Goal: Transaction & Acquisition: Purchase product/service

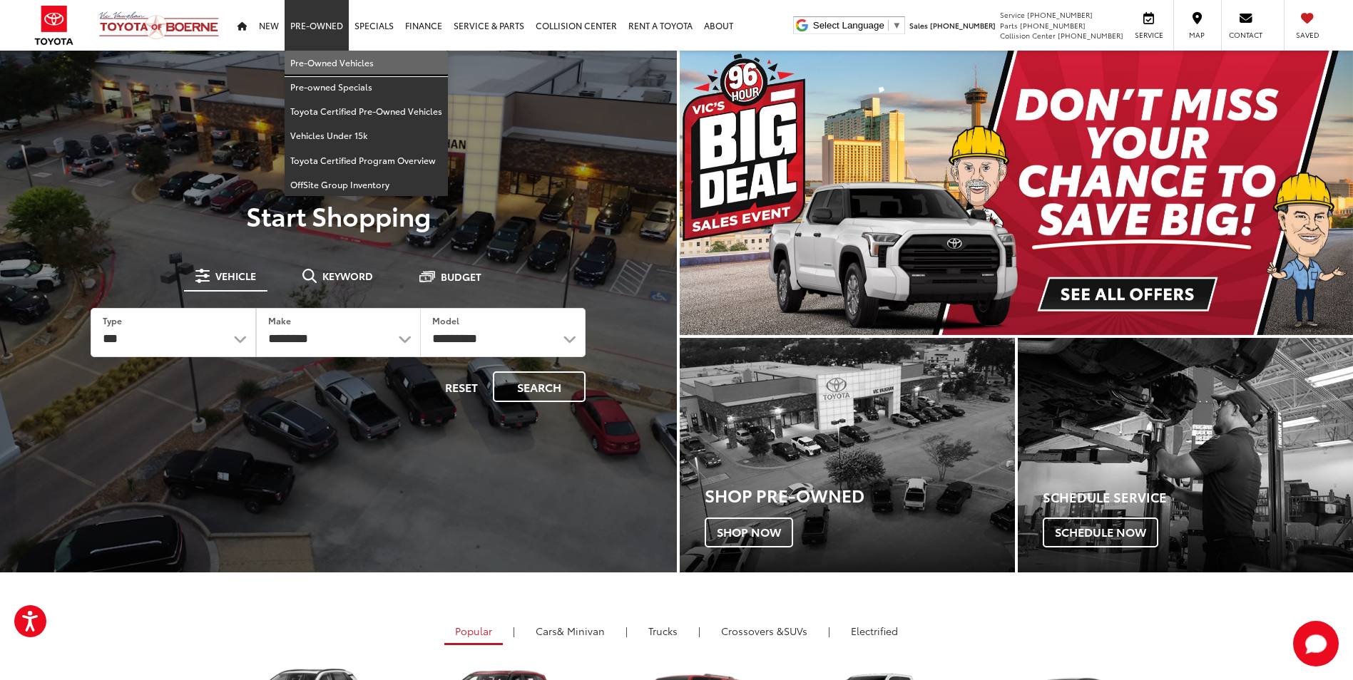
click at [331, 54] on link "Pre-Owned Vehicles" at bounding box center [365, 63] width 163 height 24
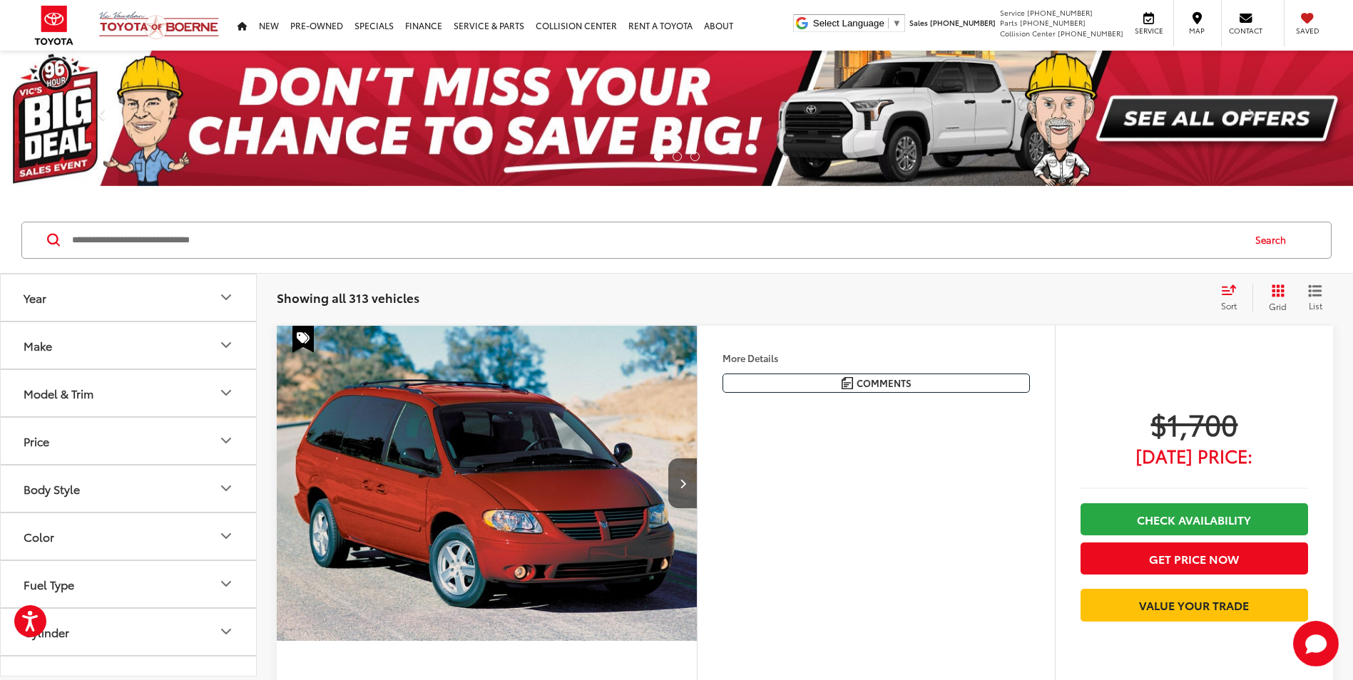
click at [468, 236] on input "Search by Make, Model, or Keyword" at bounding box center [656, 240] width 1171 height 34
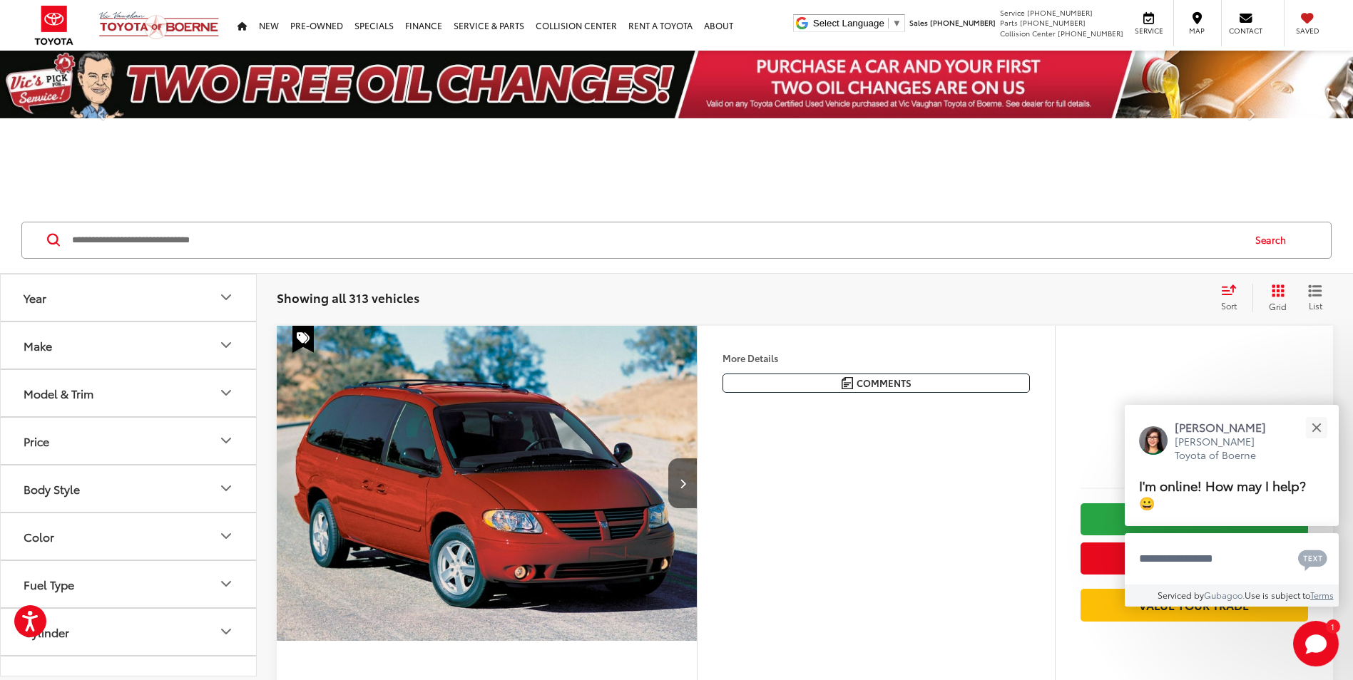
click at [468, 236] on input "Search by Make, Model, or Keyword" at bounding box center [656, 240] width 1171 height 34
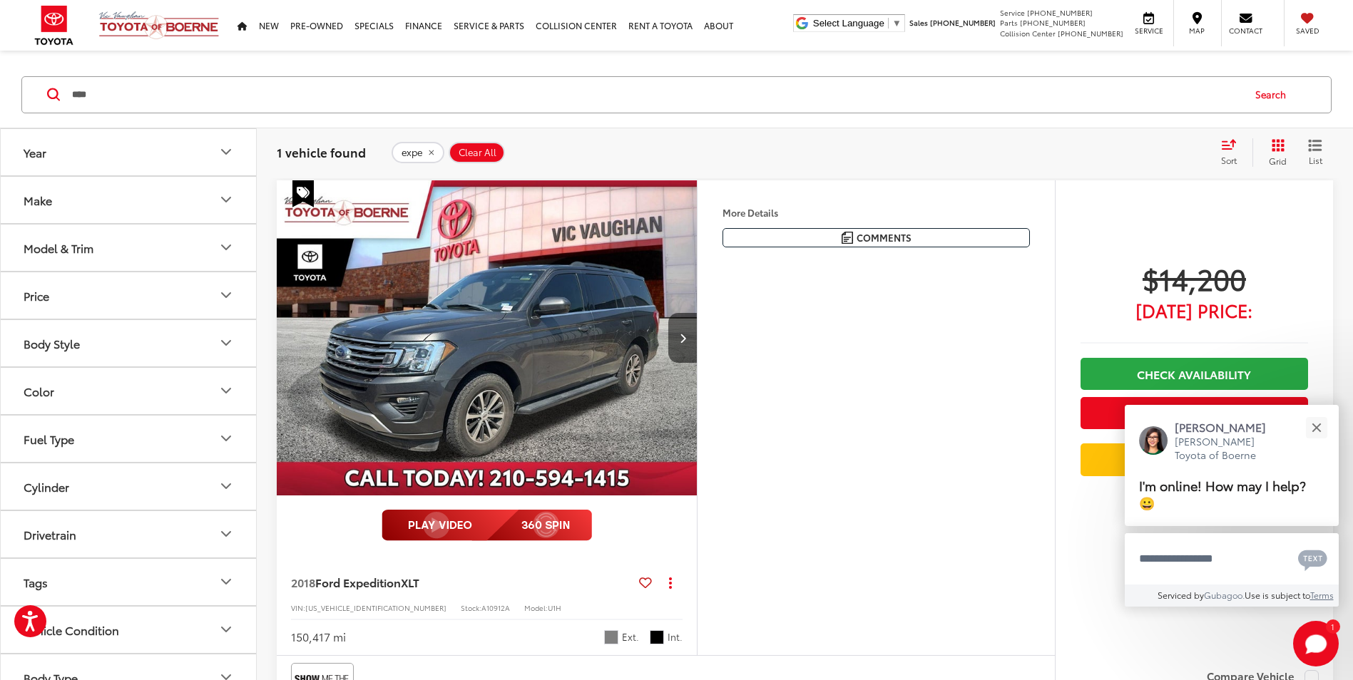
scroll to position [357, 0]
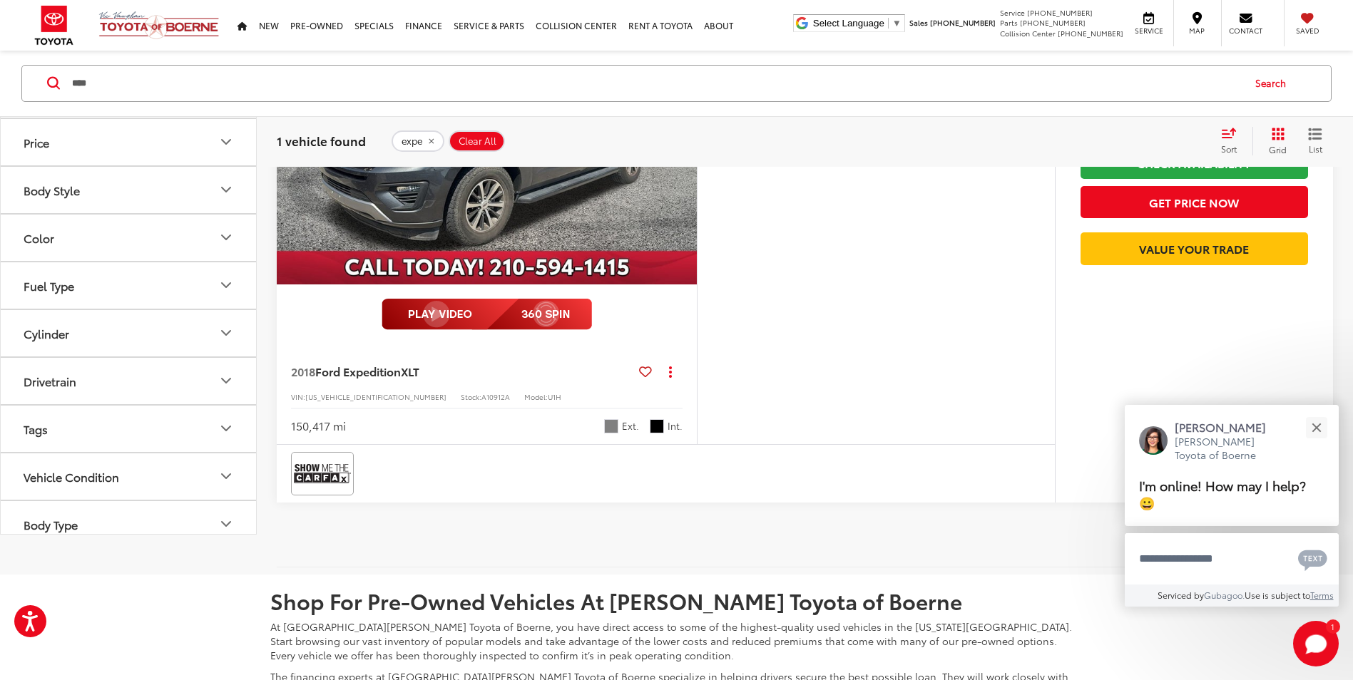
click at [537, 324] on img at bounding box center [486, 314] width 210 height 31
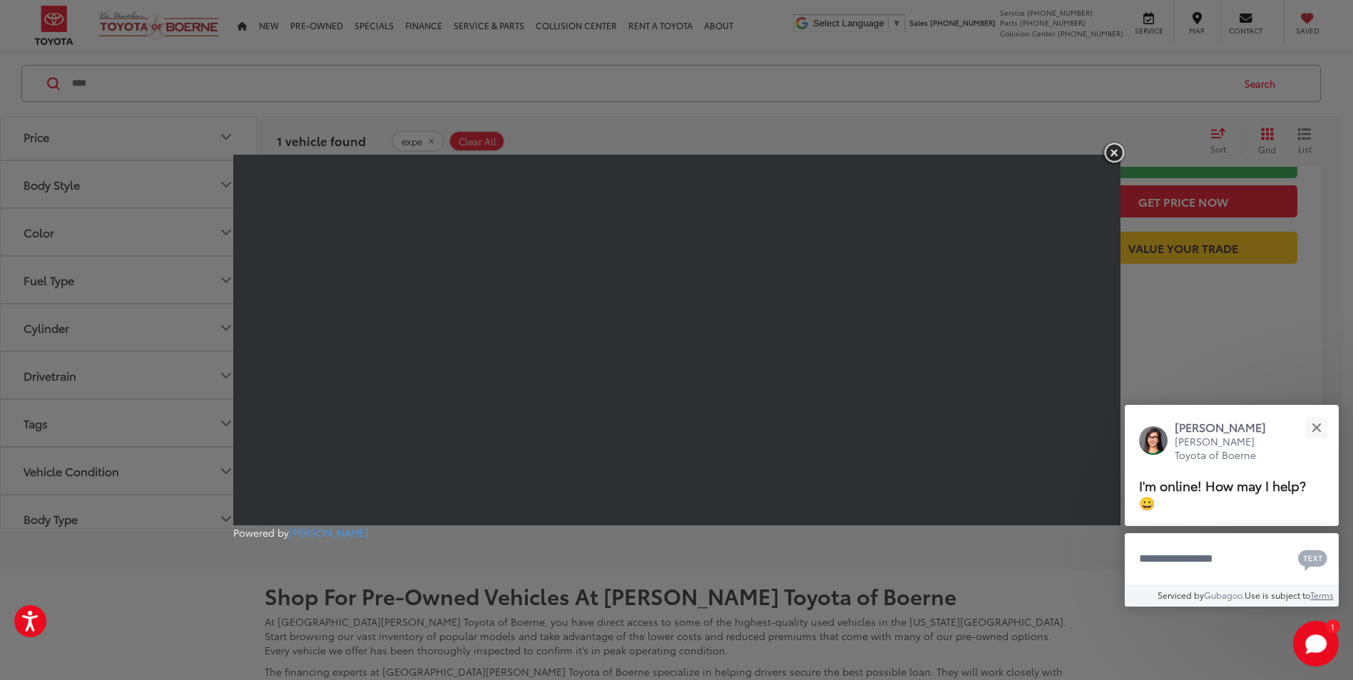
click at [1117, 152] on img "button" at bounding box center [1114, 153] width 26 height 24
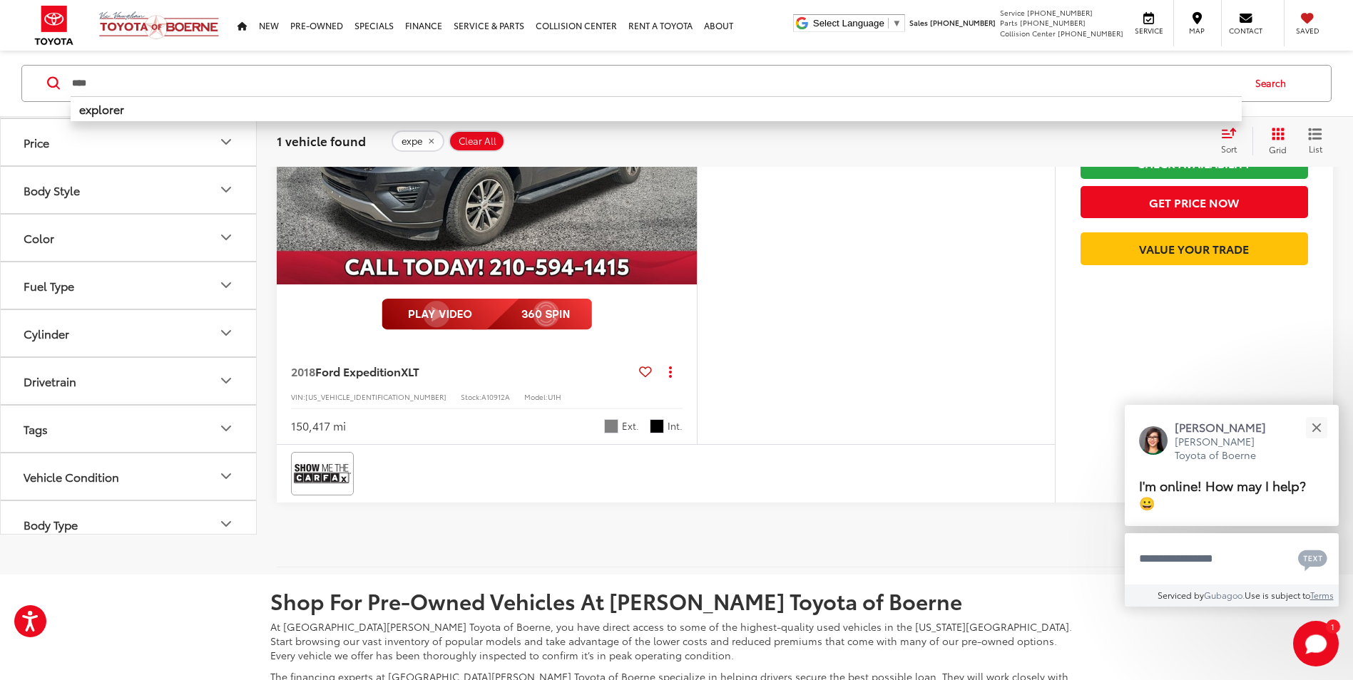
click at [615, 80] on input "****" at bounding box center [656, 83] width 1171 height 34
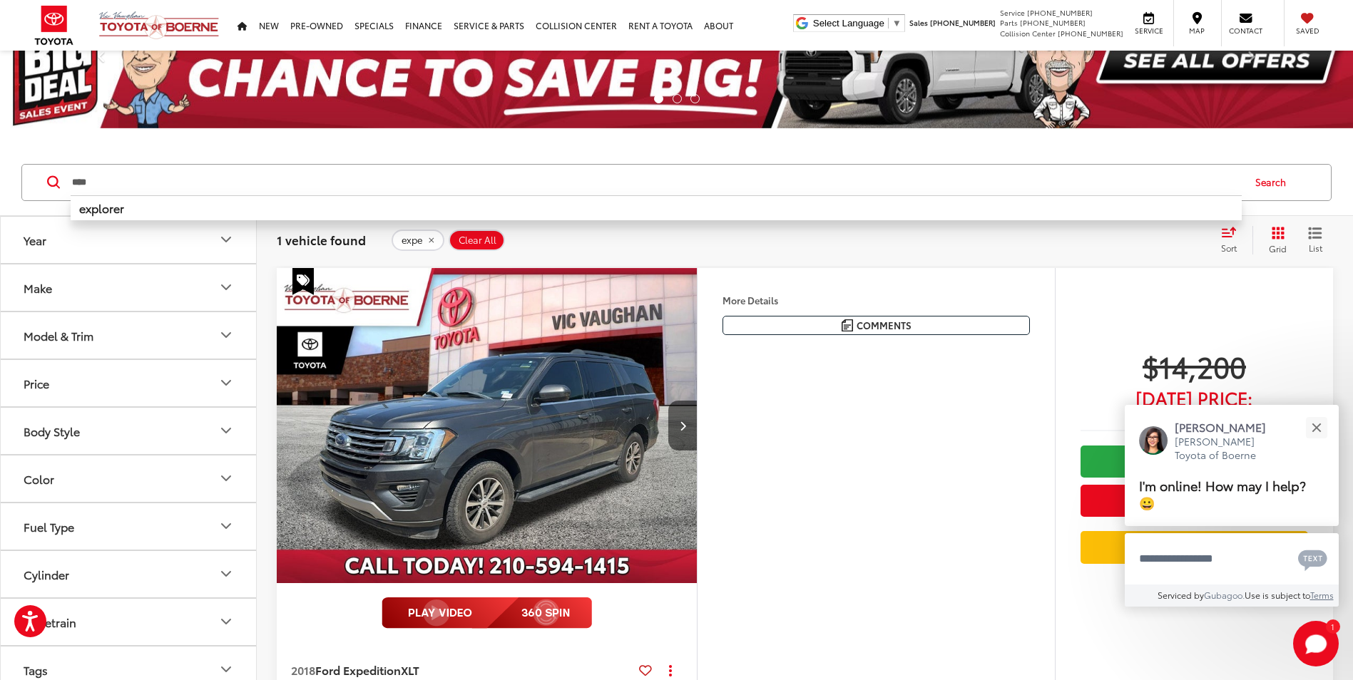
drag, startPoint x: 615, startPoint y: 80, endPoint x: -3, endPoint y: -33, distance: 628.4
click at [0, 0] on html "Accessibility Screen-Reader Guide, Feedback, and Issue Reporting | New window V…" at bounding box center [676, 282] width 1353 height 680
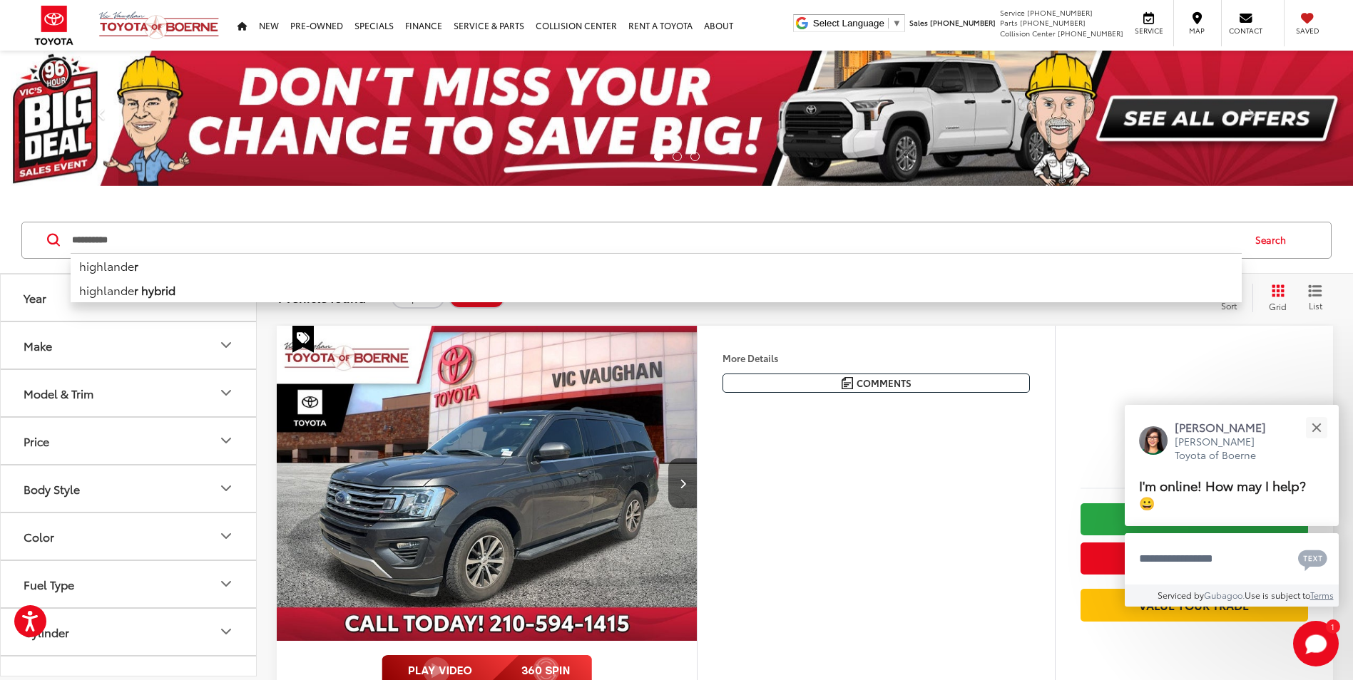
type input "**********"
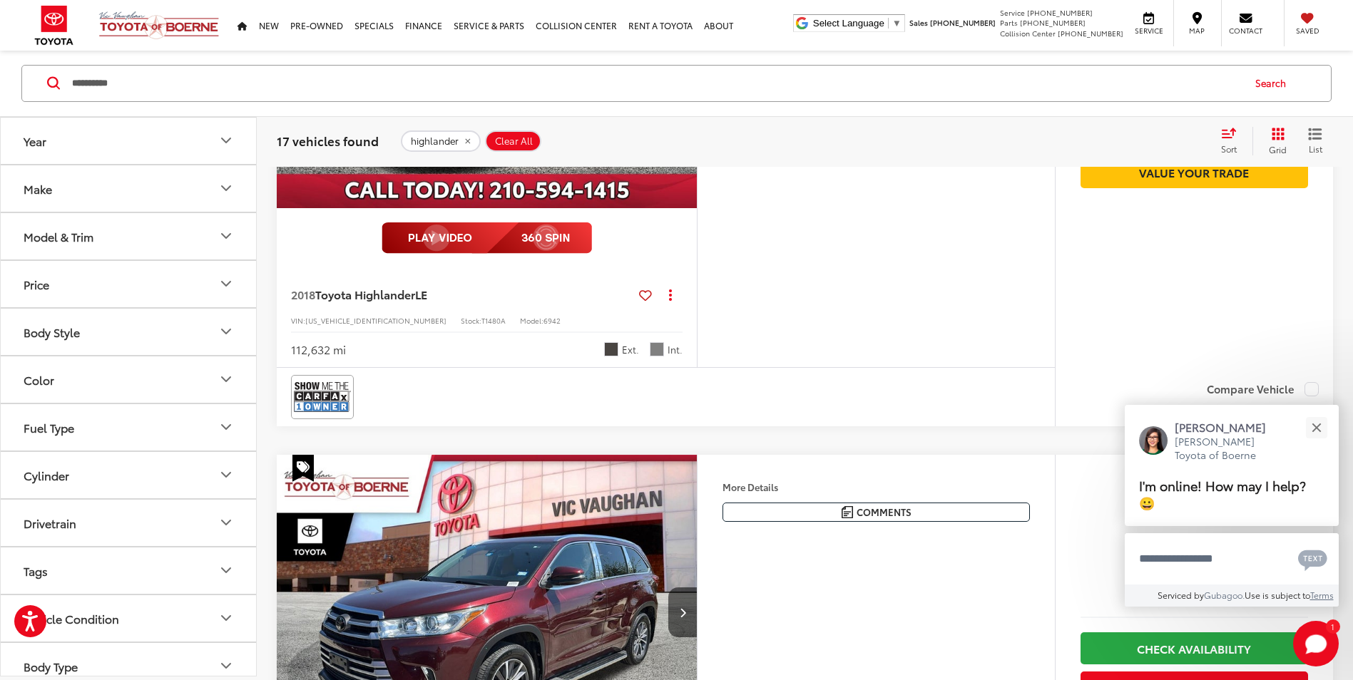
scroll to position [998, 0]
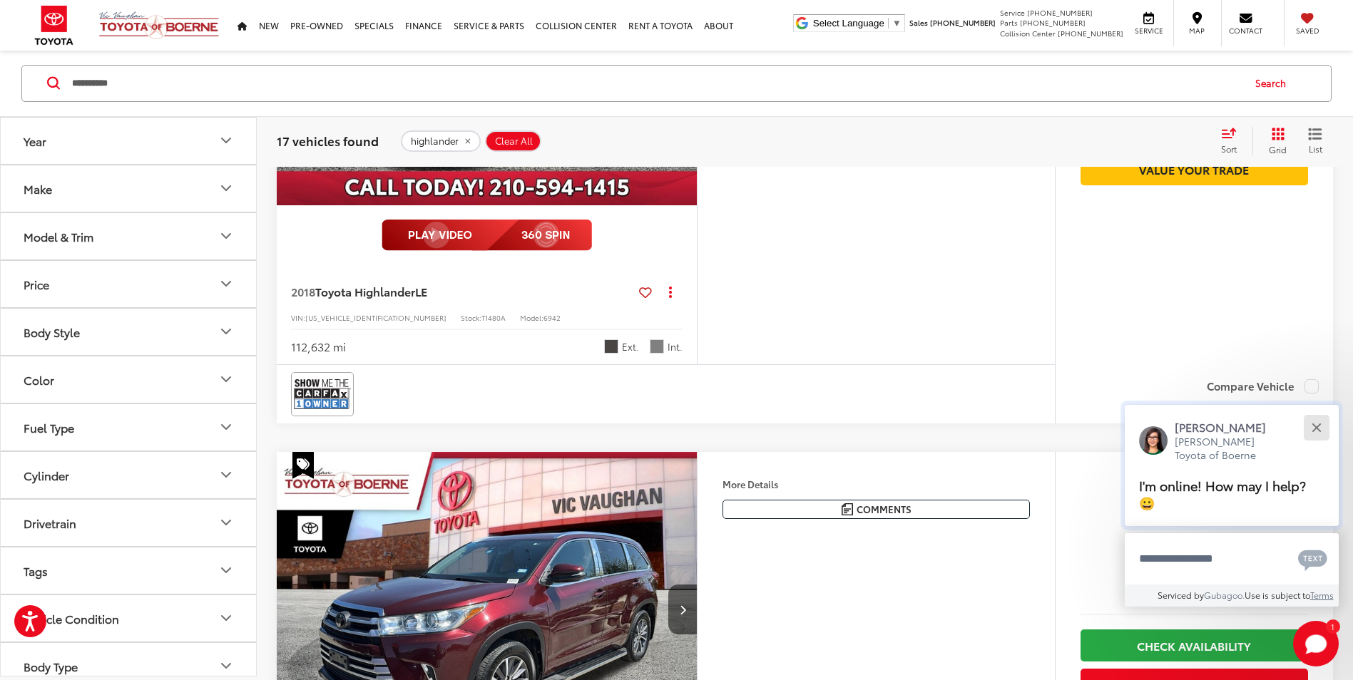
click at [1314, 440] on button "Close" at bounding box center [1316, 427] width 31 height 31
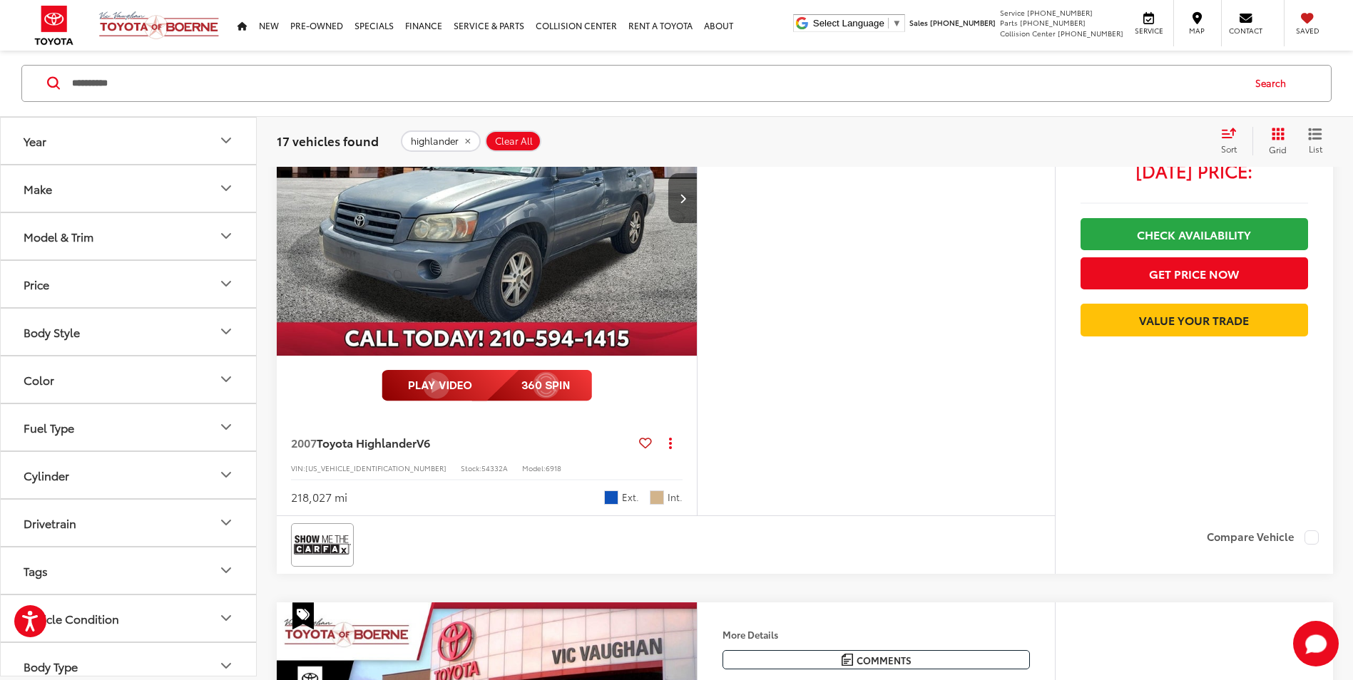
scroll to position [357, 0]
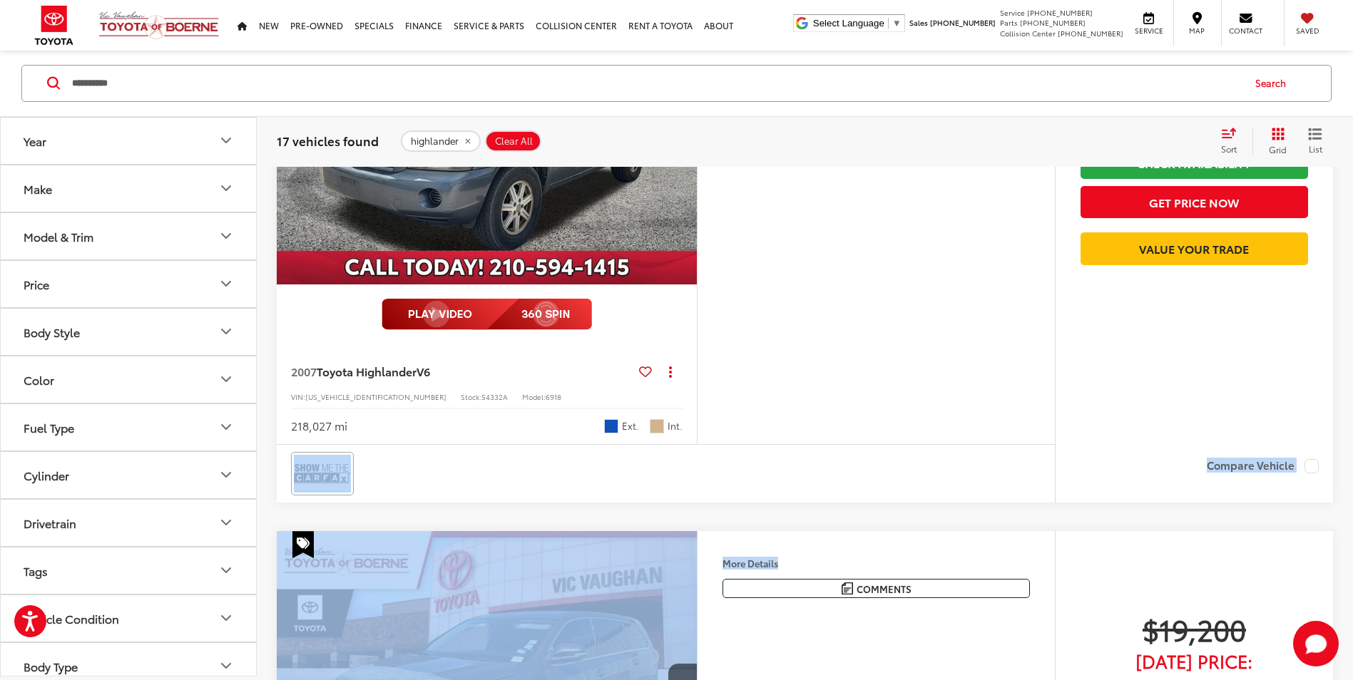
drag, startPoint x: 918, startPoint y: 518, endPoint x: 901, endPoint y: 289, distance: 229.5
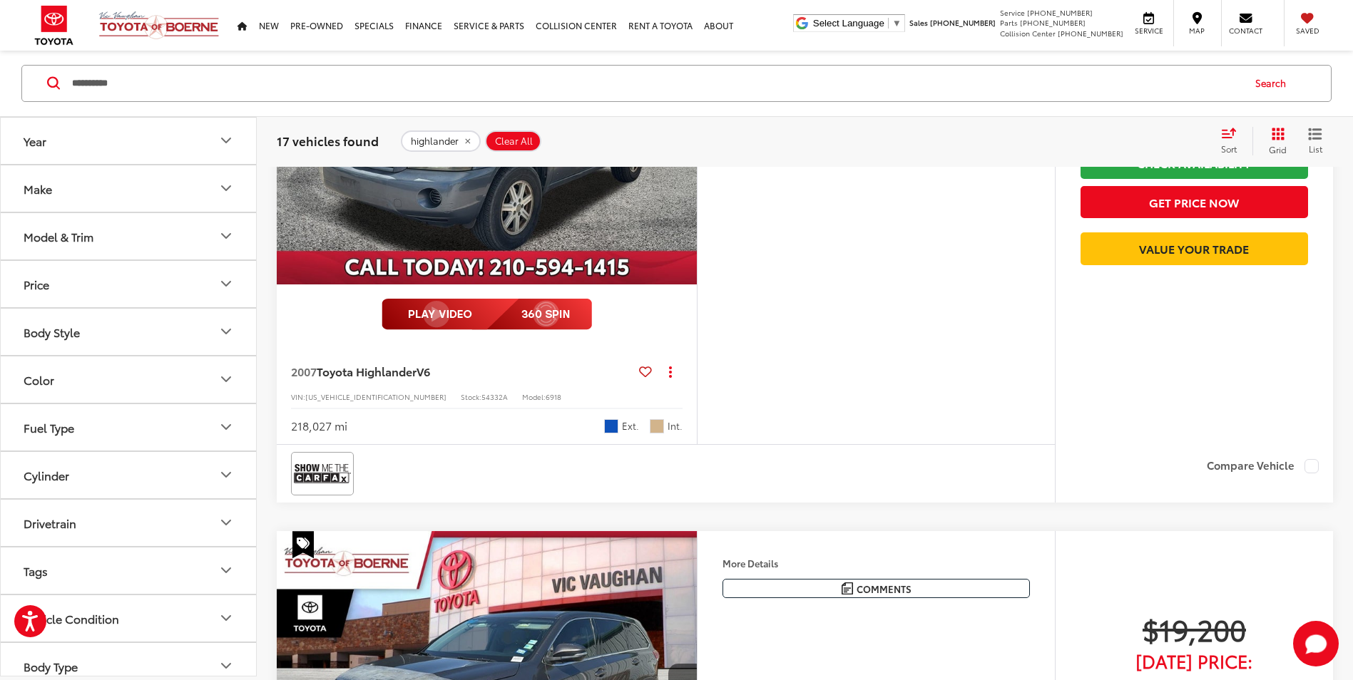
click at [902, 287] on div "More Details Comments Dealer Comments Clean CARFAX. 2007 Toyota Highlander V6 B…" at bounding box center [876, 206] width 358 height 475
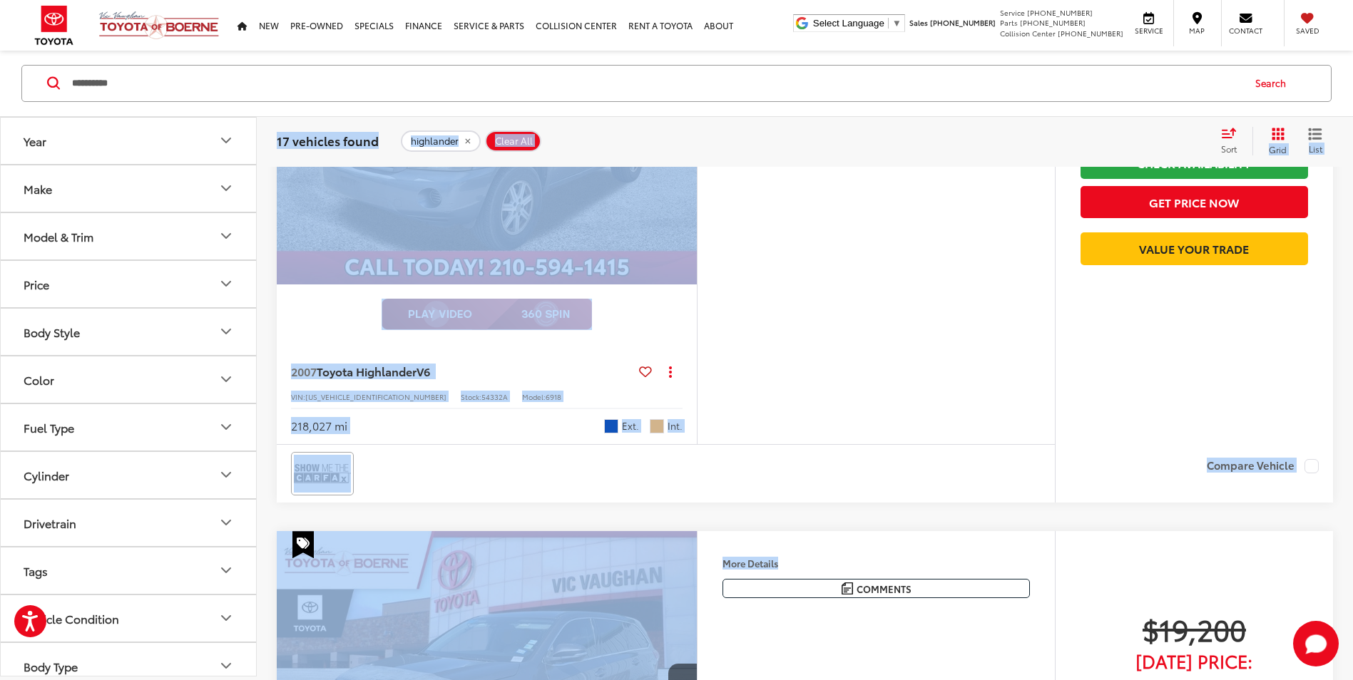
drag, startPoint x: 1038, startPoint y: 523, endPoint x: 265, endPoint y: 162, distance: 853.0
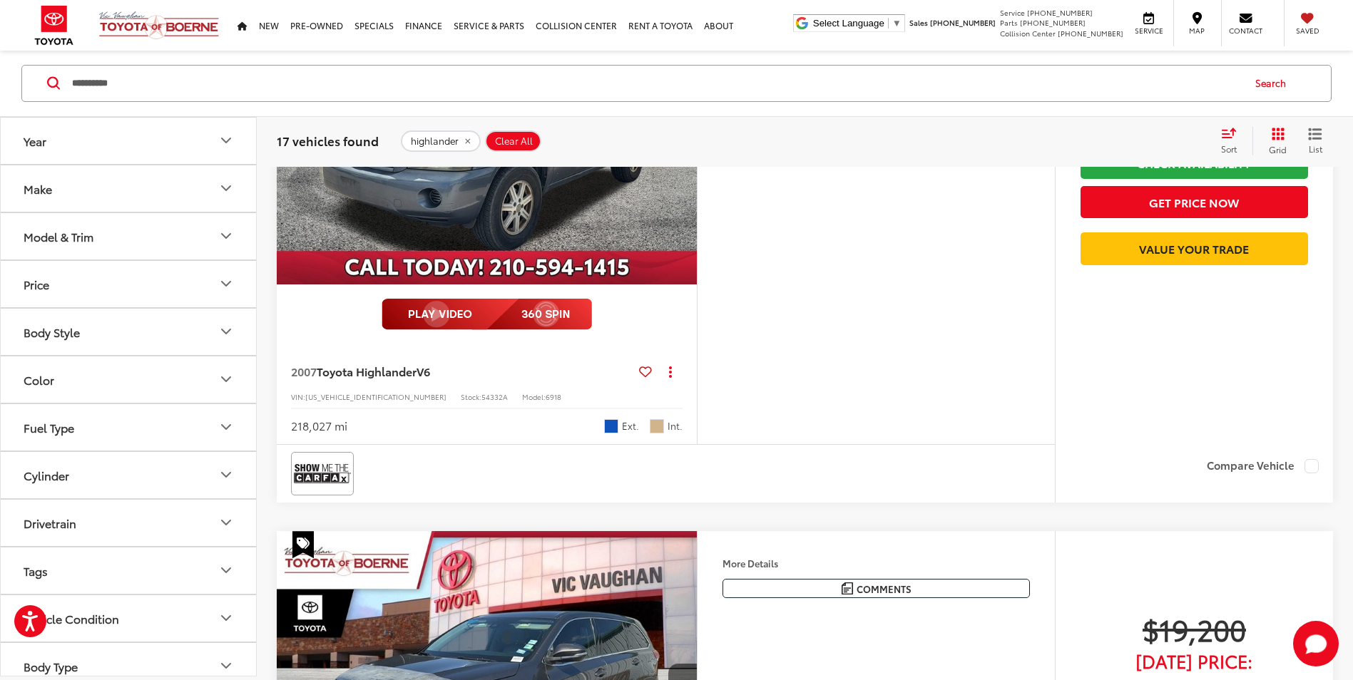
click at [265, 162] on div "17 vehicles found highlander Clear All + 0 test Sort Price: High to Low Price: …" at bounding box center [805, 141] width 1096 height 51
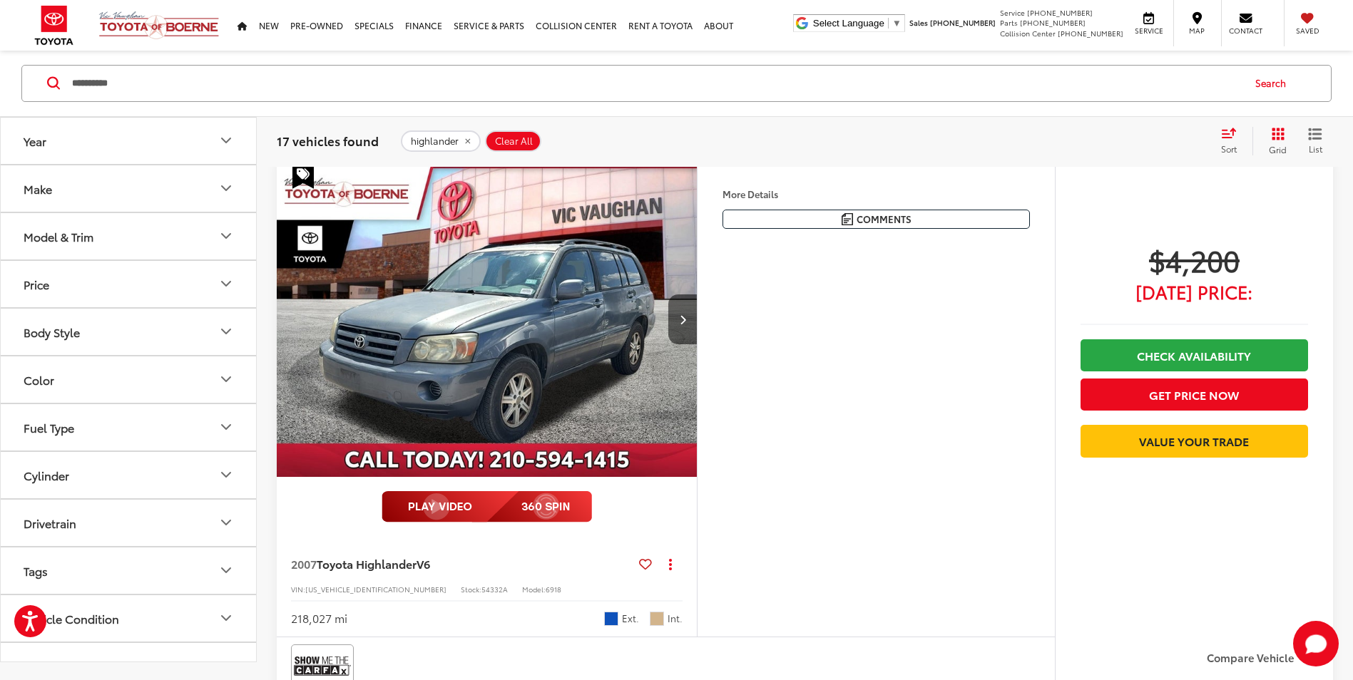
scroll to position [143, 0]
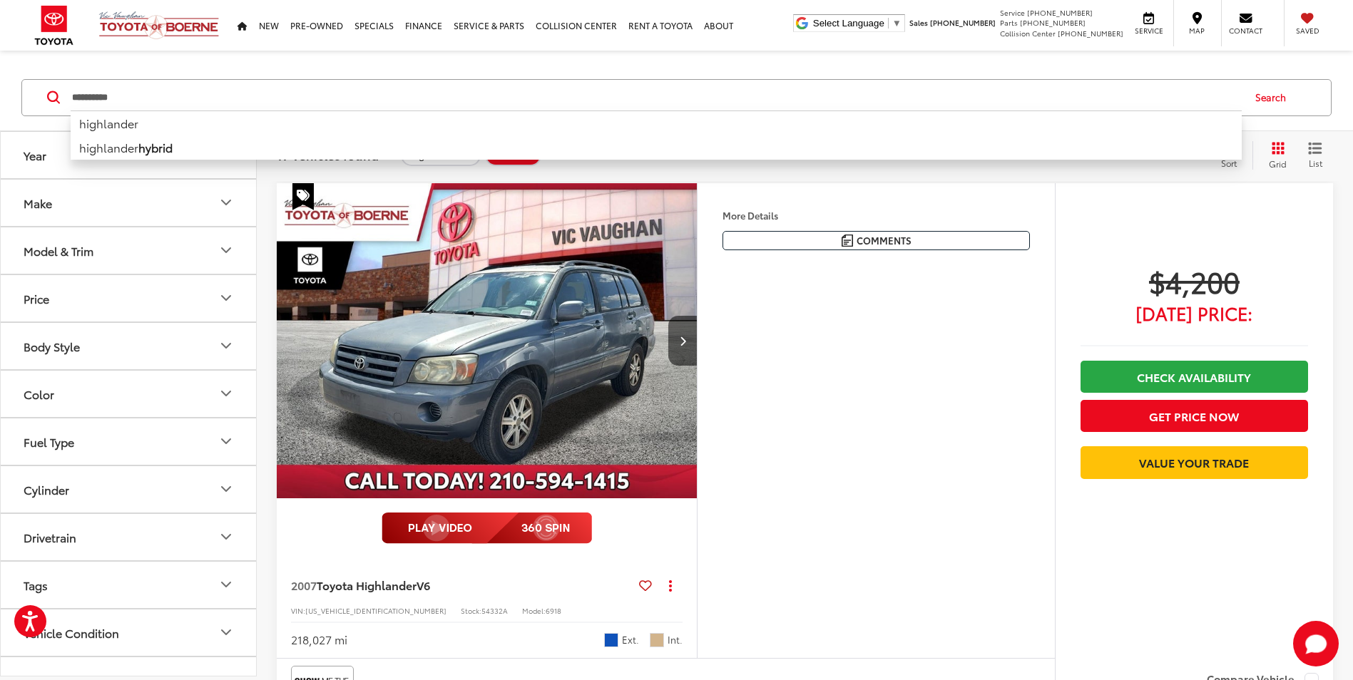
drag, startPoint x: 247, startPoint y: 101, endPoint x: 73, endPoint y: 97, distance: 173.3
click at [73, 97] on input "**********" at bounding box center [656, 98] width 1171 height 34
click at [203, 83] on input "**********" at bounding box center [656, 98] width 1171 height 34
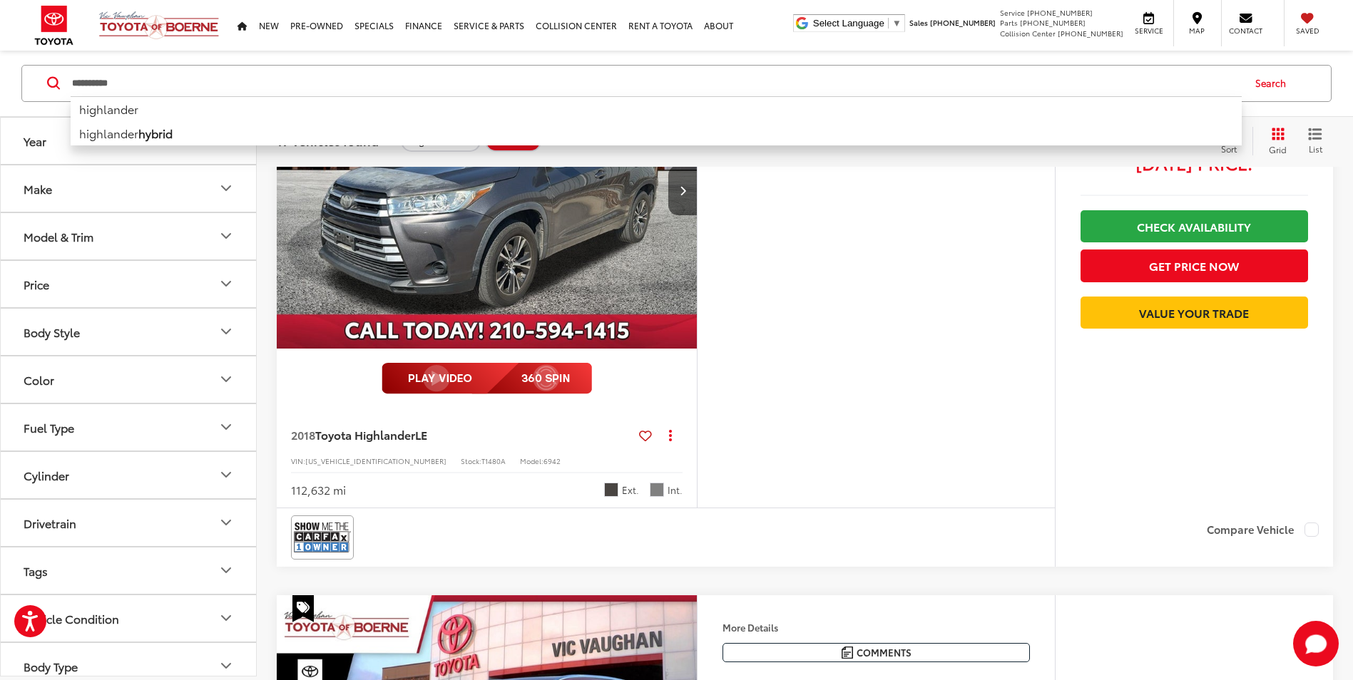
scroll to position [784, 0]
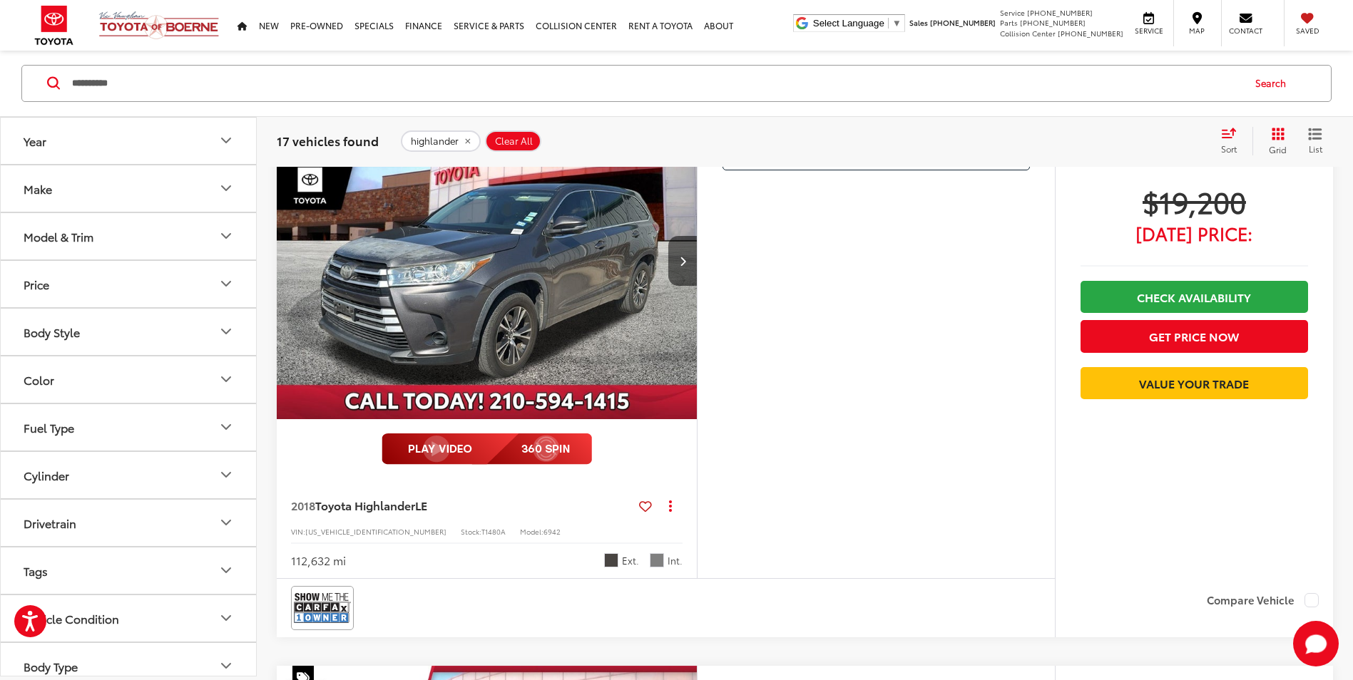
click at [829, 342] on div "More Details Comments Dealer Comments CARFAX One-Owner. Clean CARFAX. 2018 Toyo…" at bounding box center [876, 340] width 358 height 475
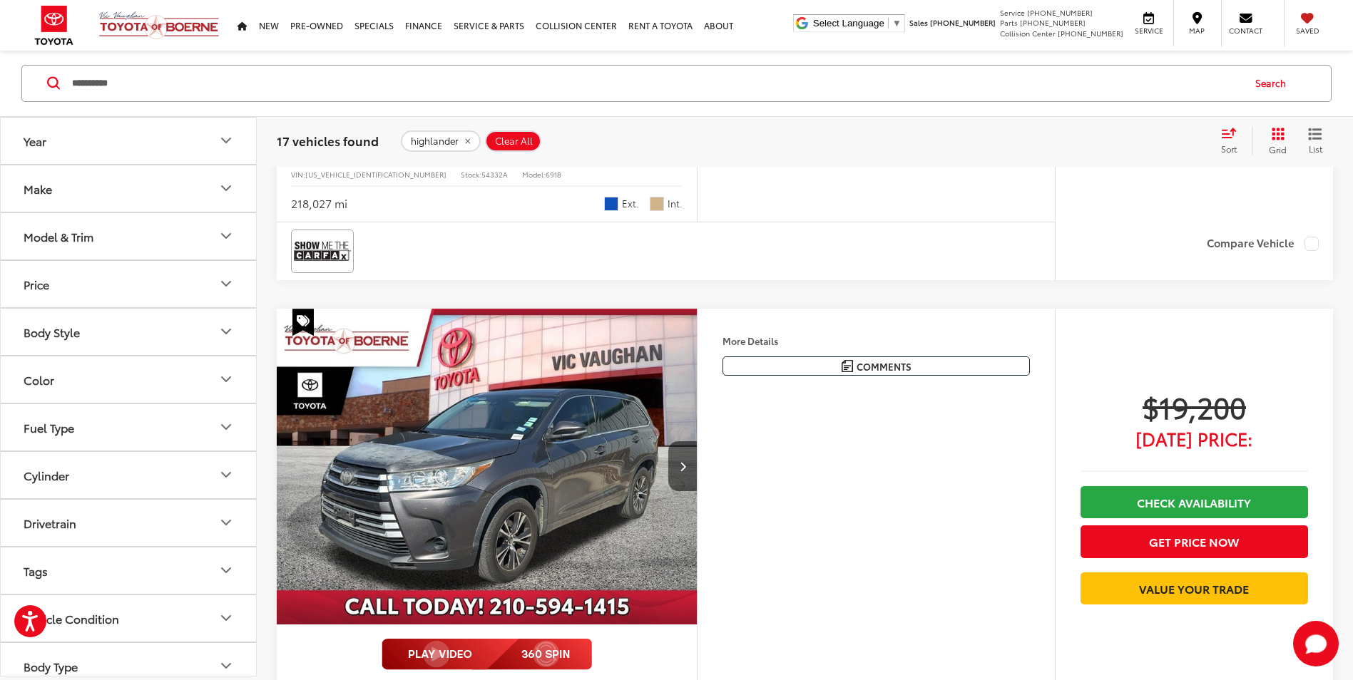
scroll to position [570, 0]
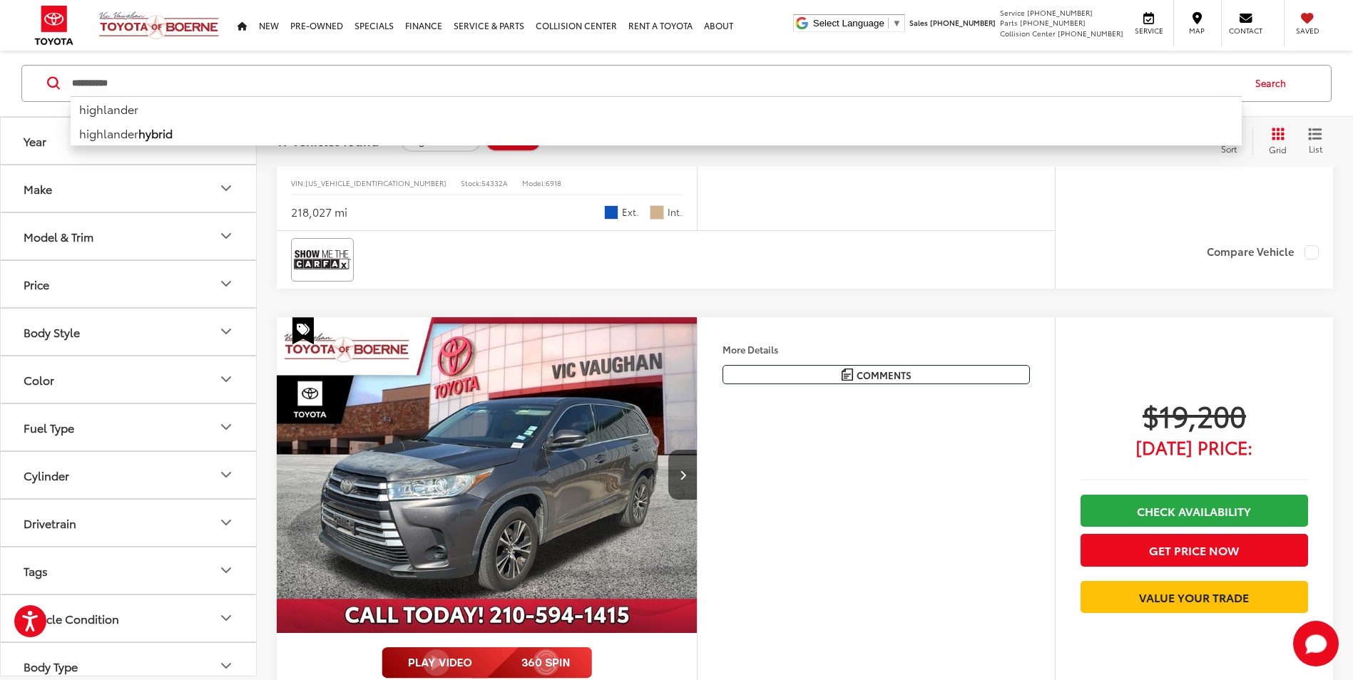
drag, startPoint x: 209, startPoint y: 94, endPoint x: 86, endPoint y: 66, distance: 126.6
click at [86, 66] on div "**********" at bounding box center [676, 83] width 1310 height 37
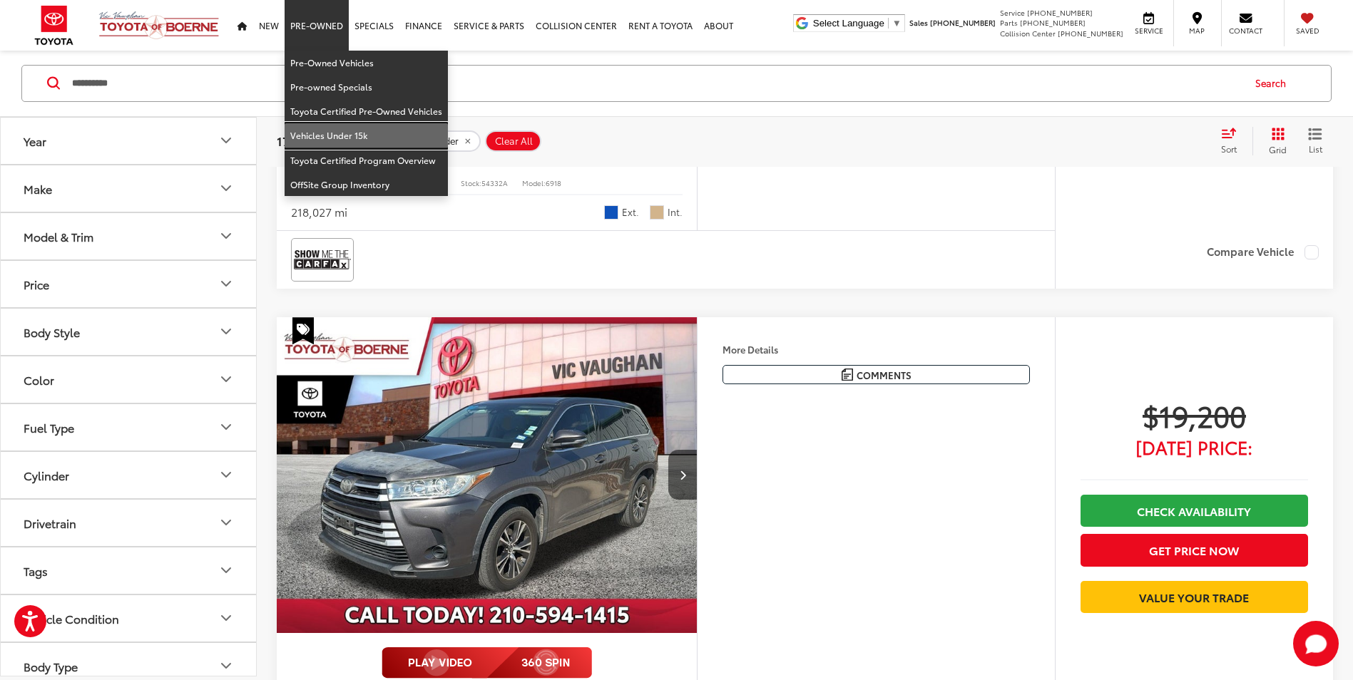
click at [349, 133] on link "Vehicles Under 15k" at bounding box center [365, 135] width 163 height 24
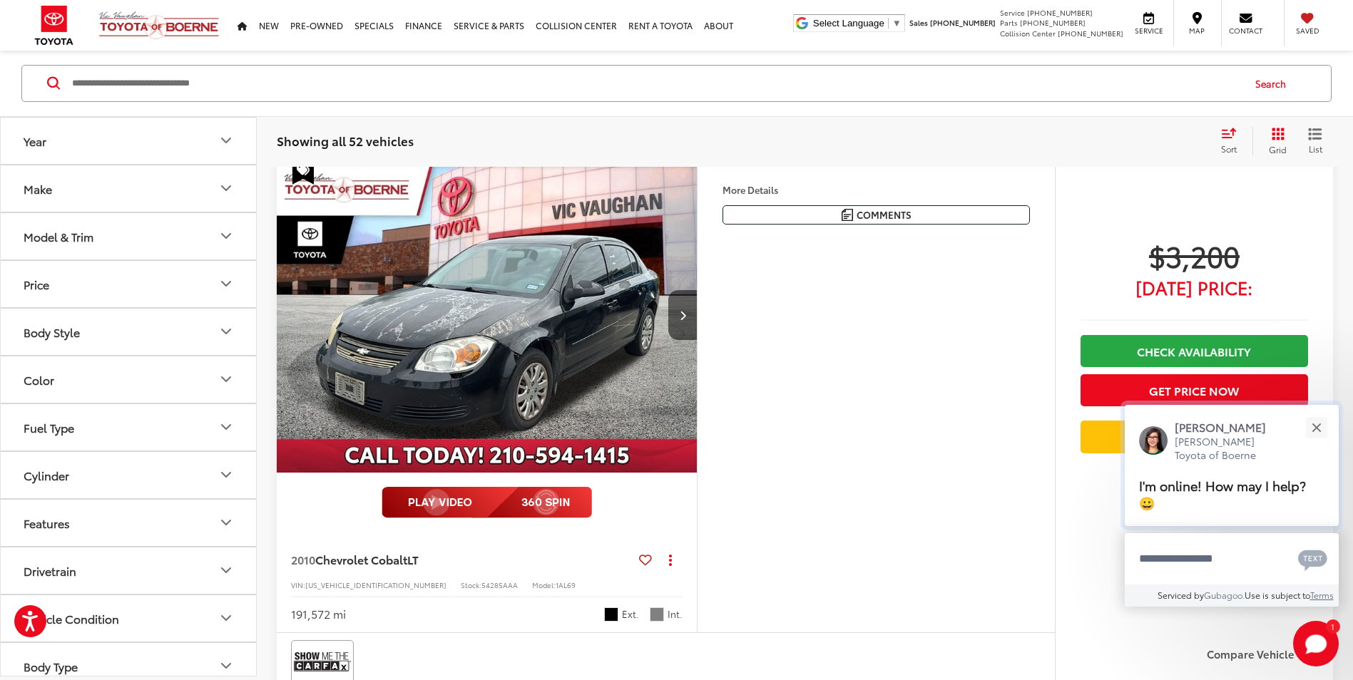
scroll to position [3497, 0]
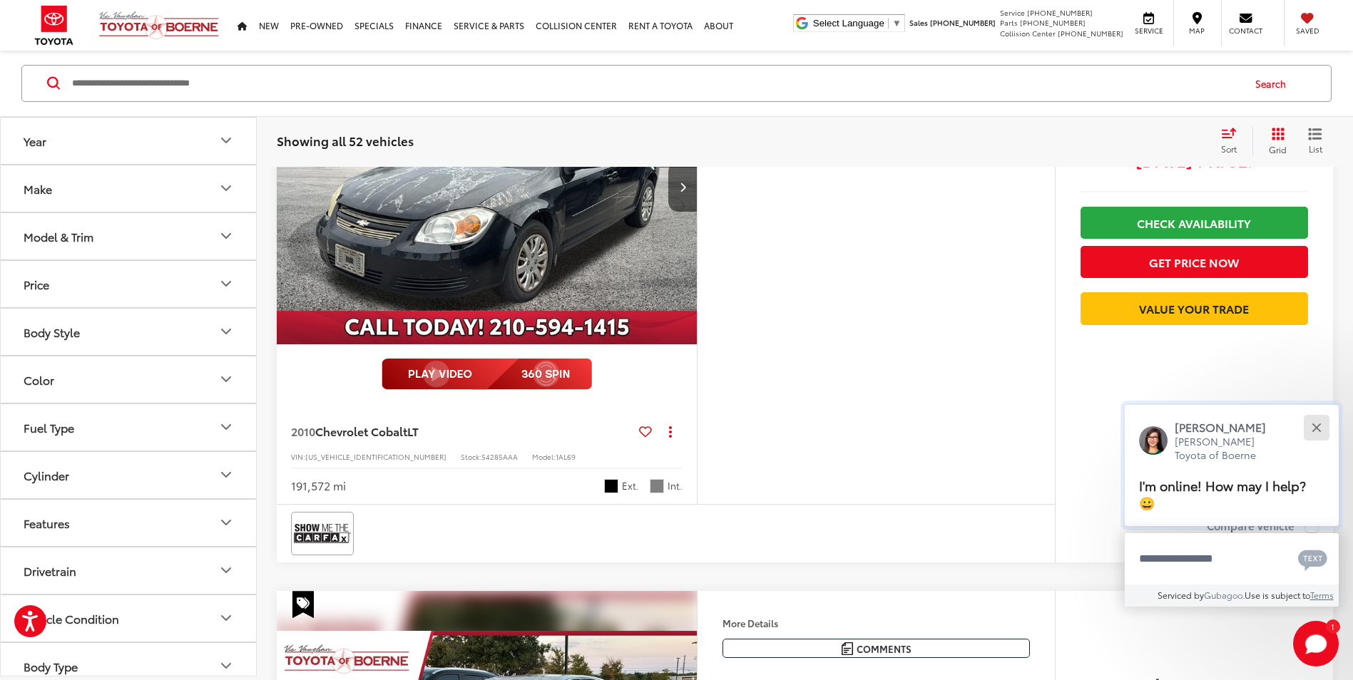
drag, startPoint x: 1318, startPoint y: 411, endPoint x: 1316, endPoint y: 421, distance: 10.1
click at [1316, 418] on div "[PERSON_NAME] [PERSON_NAME] Toyota of Boerne I'm online! How may I help? 😀" at bounding box center [1231, 465] width 214 height 121
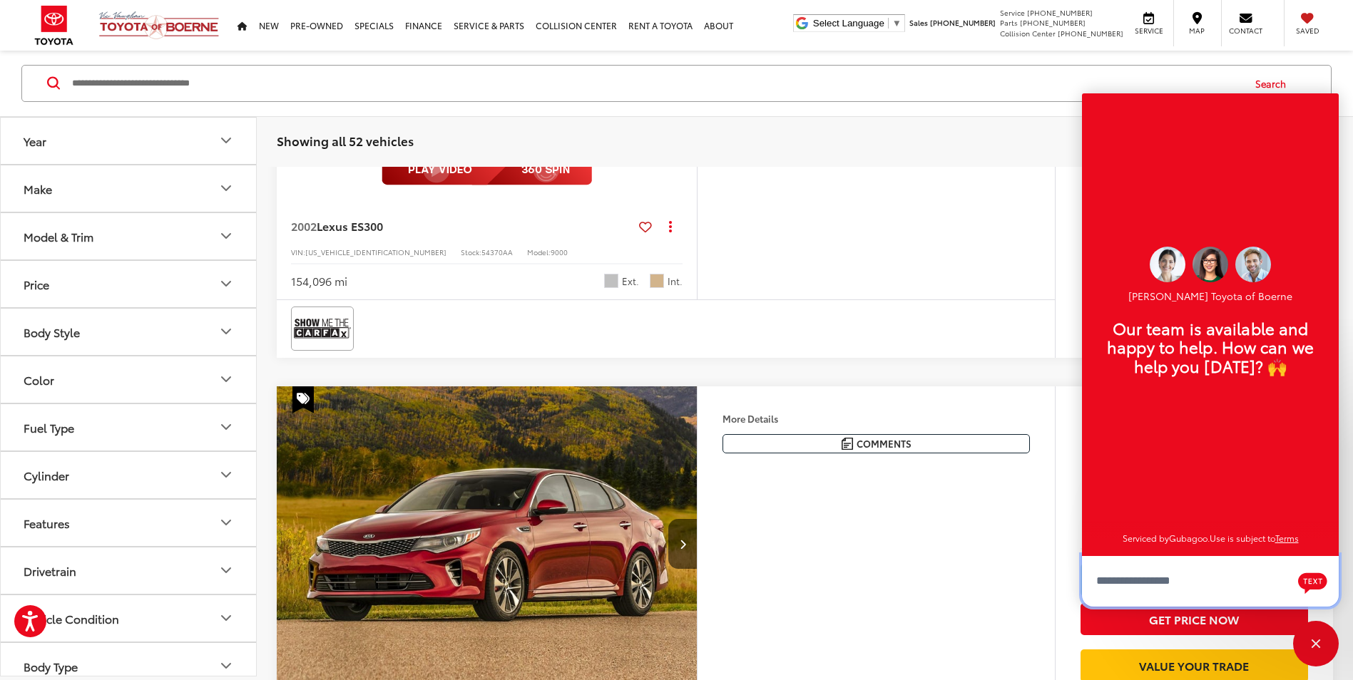
scroll to position [3992, 0]
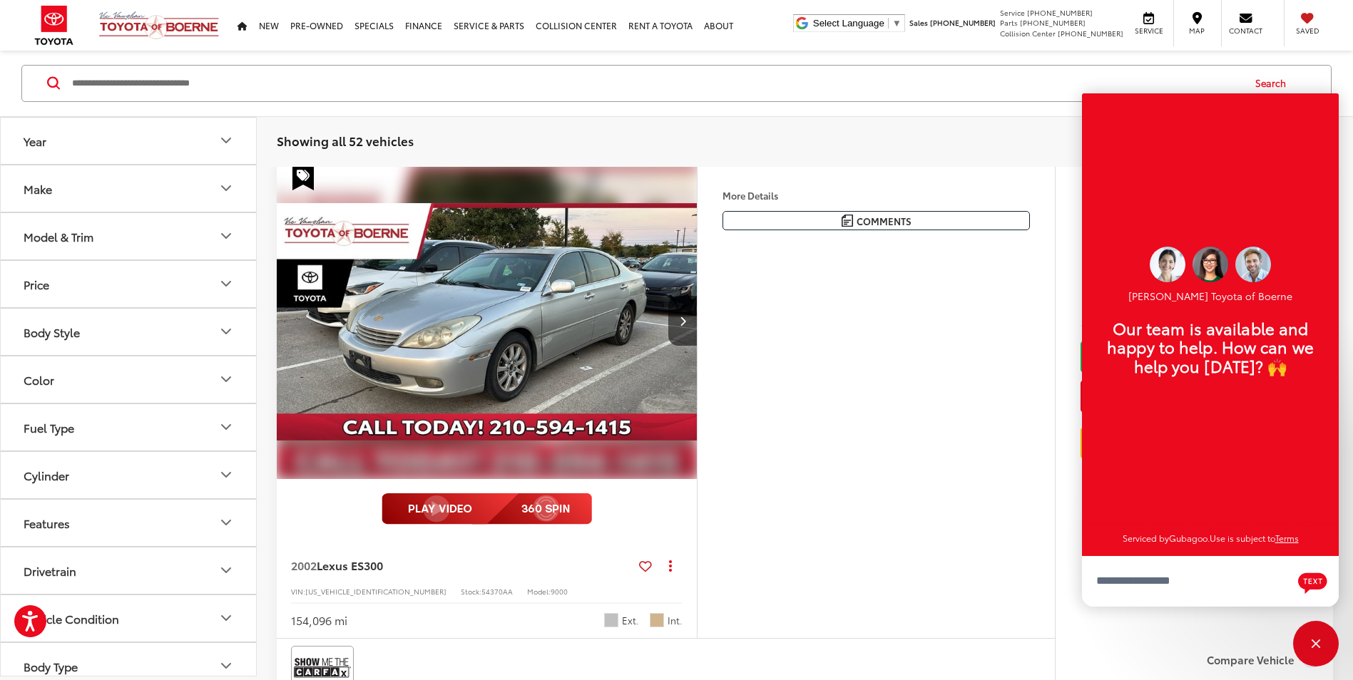
click at [881, 468] on div "More Details Comments Dealer Comments Clean CARFAX. 2002 Lexus ES 300 Millenniu…" at bounding box center [876, 400] width 358 height 475
click at [1307, 650] on div "Close" at bounding box center [1316, 644] width 46 height 46
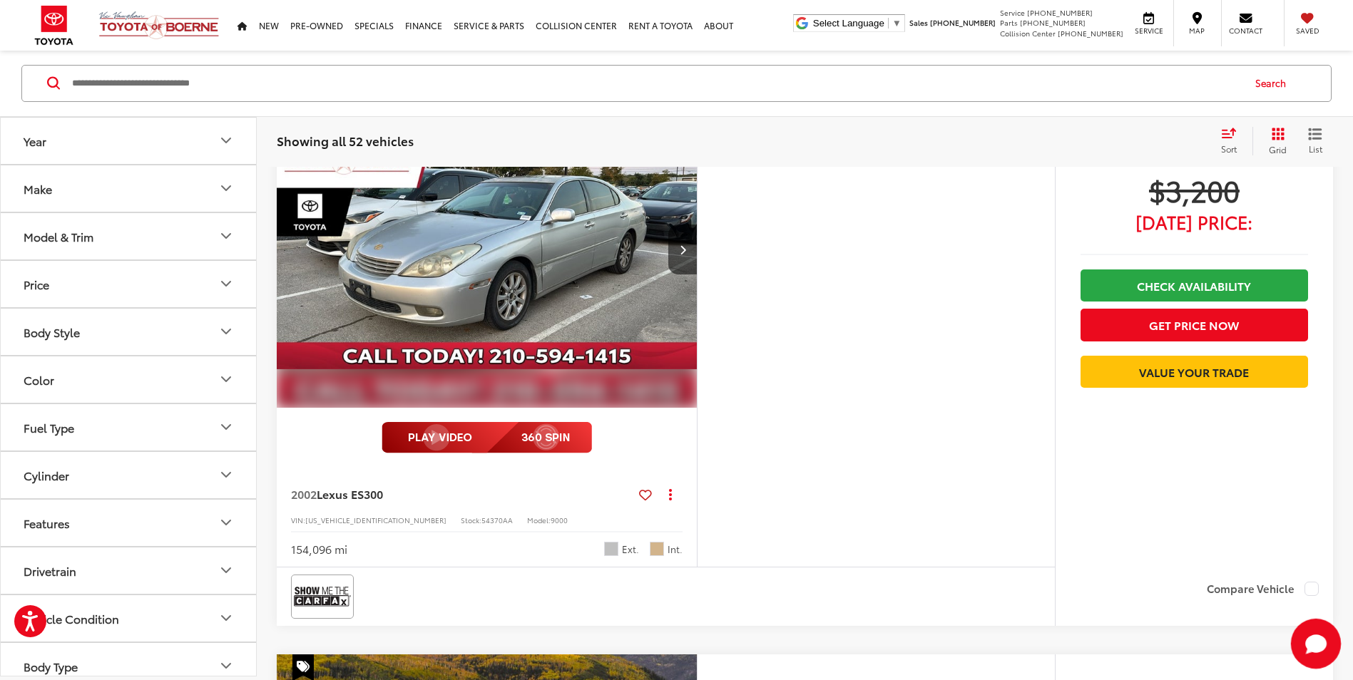
scroll to position [3996, 0]
click at [680, 253] on button "Next image" at bounding box center [682, 250] width 29 height 50
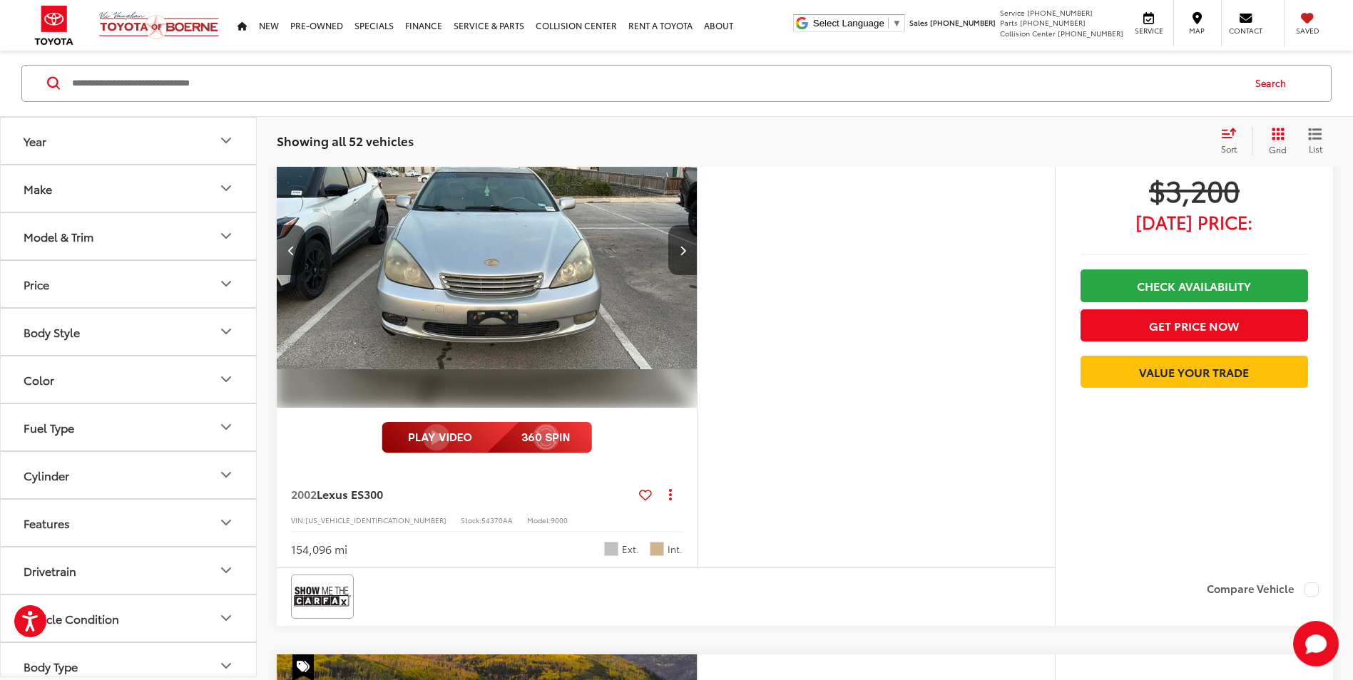
click at [682, 260] on button "Next image" at bounding box center [682, 250] width 29 height 50
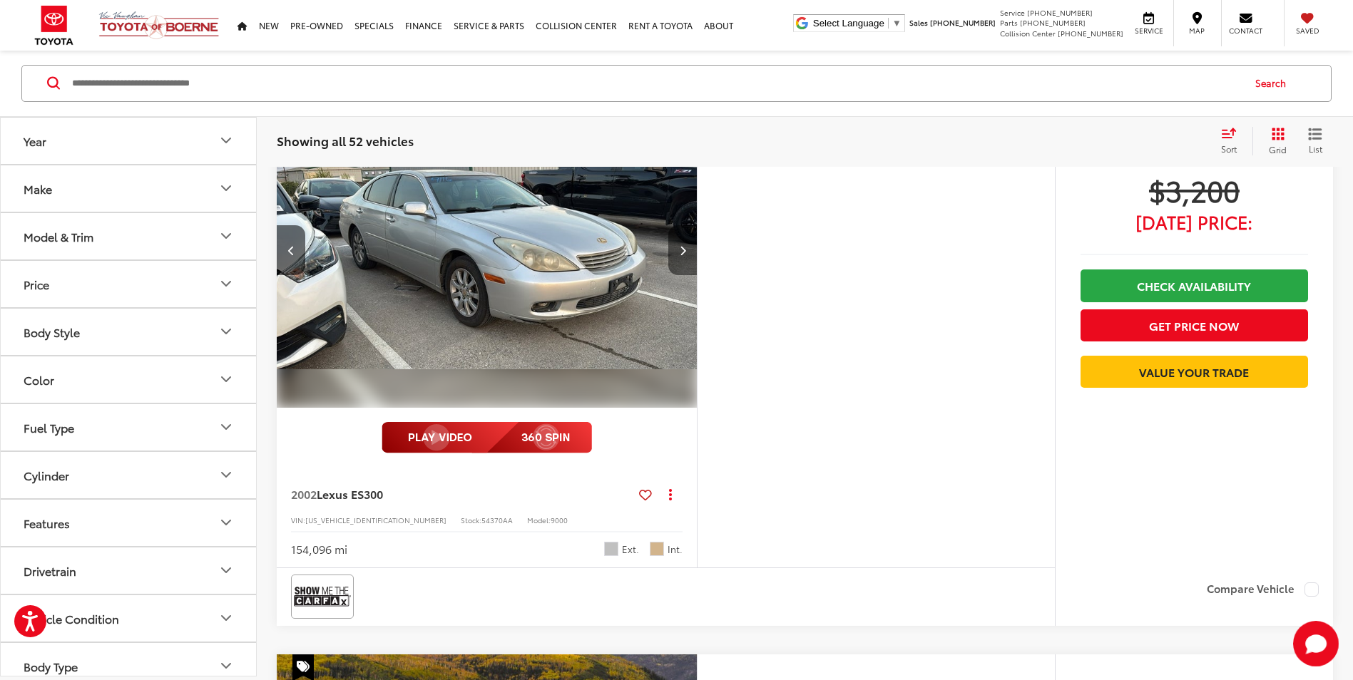
click at [682, 260] on button "Next image" at bounding box center [682, 250] width 29 height 50
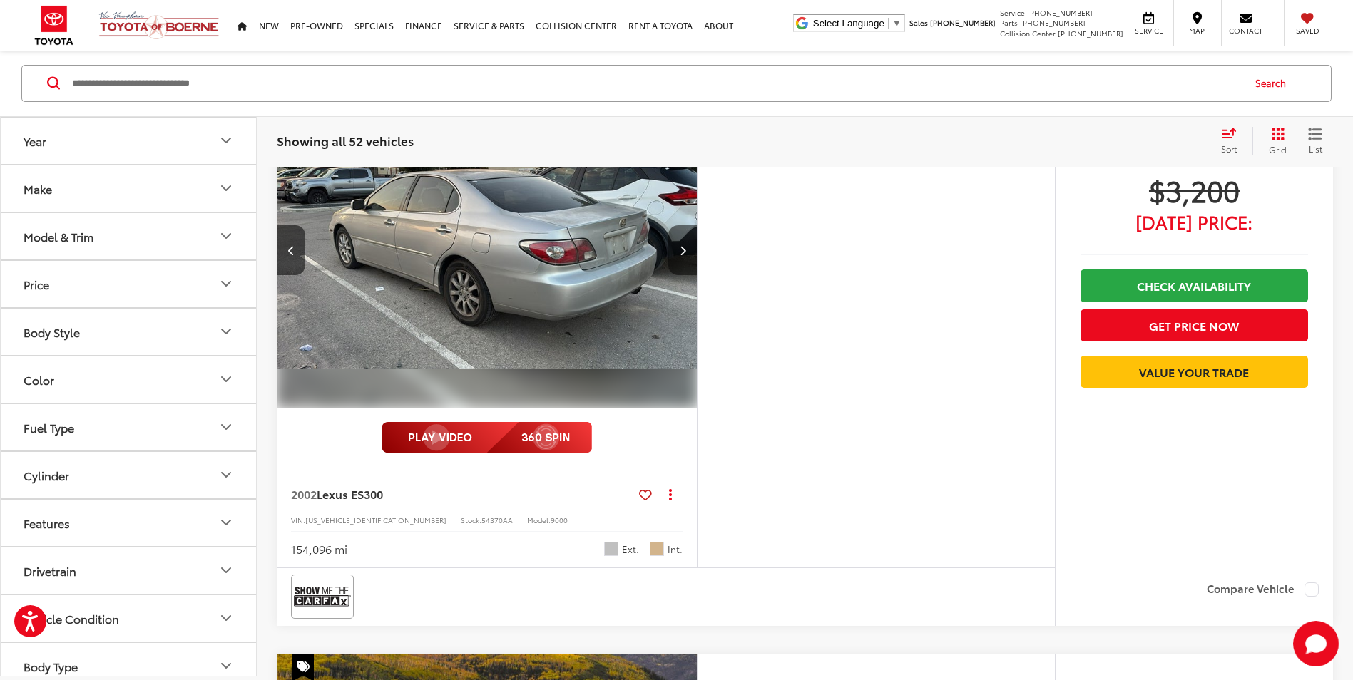
click at [682, 260] on button "Next image" at bounding box center [682, 250] width 29 height 50
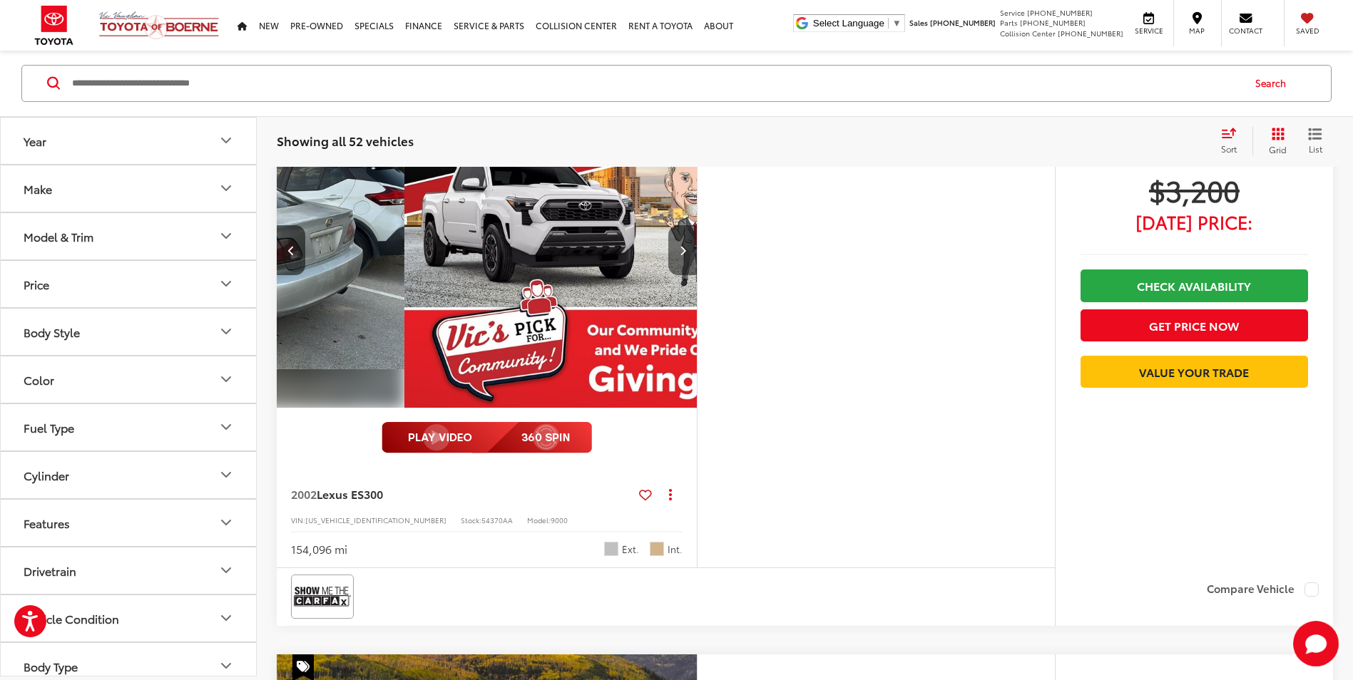
scroll to position [4064, 0]
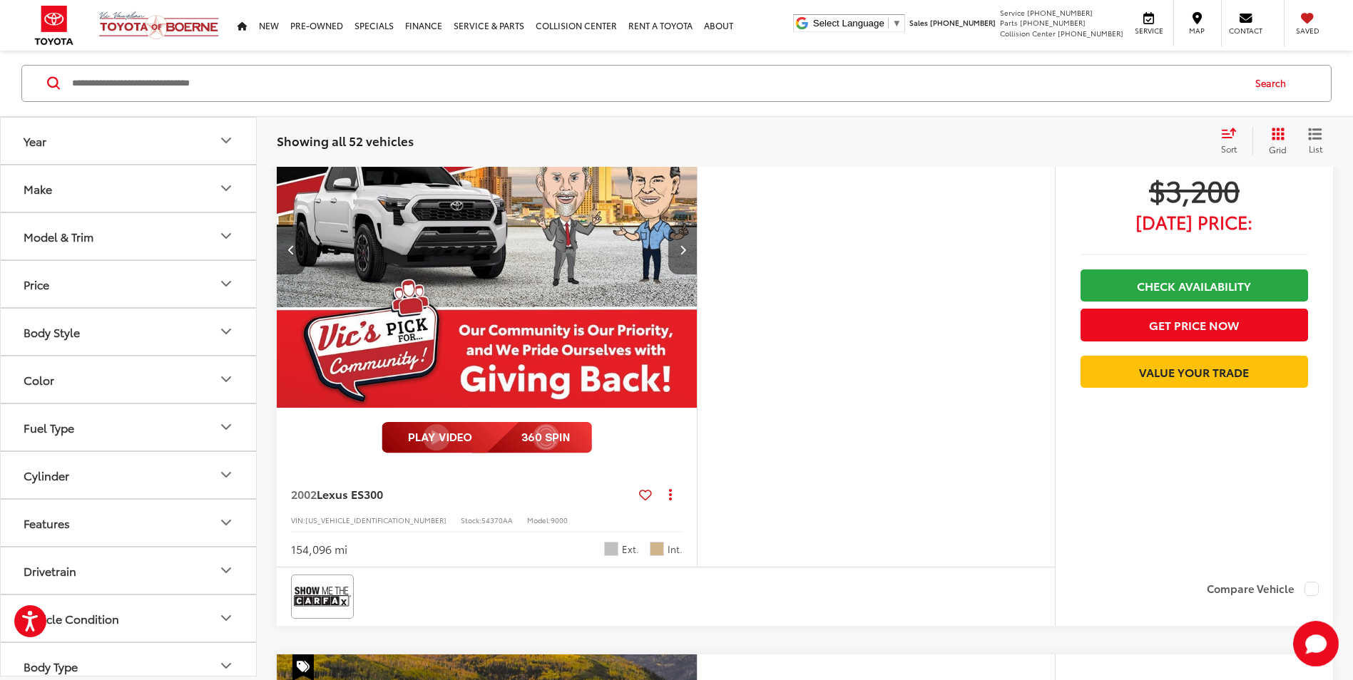
click at [682, 260] on button "Next image" at bounding box center [682, 250] width 29 height 50
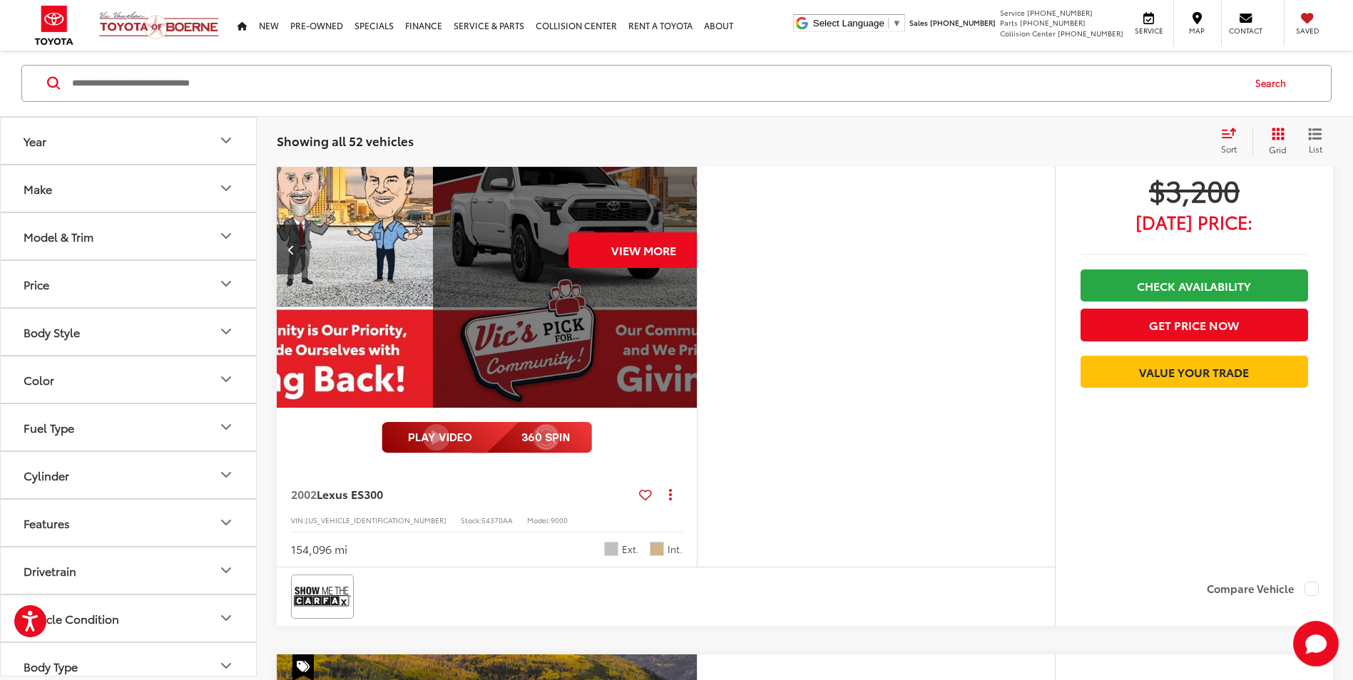
scroll to position [0, 2111]
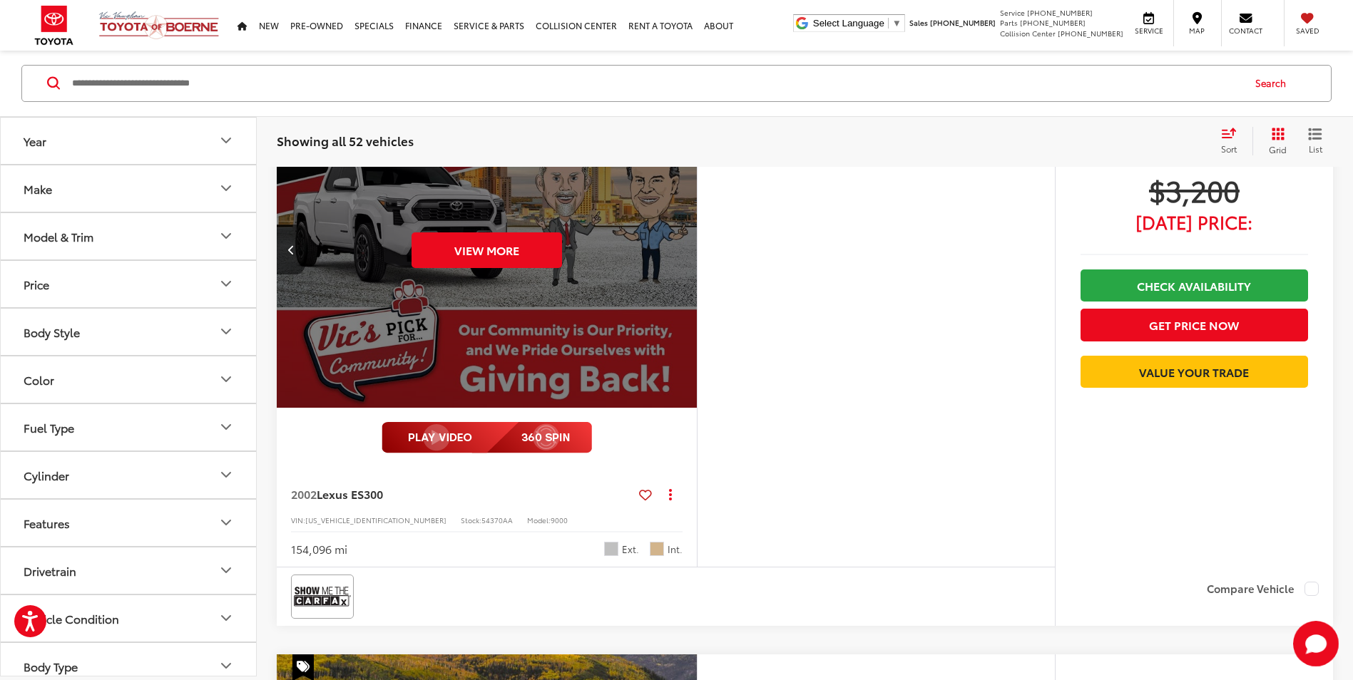
click at [682, 260] on div "View More" at bounding box center [487, 250] width 422 height 317
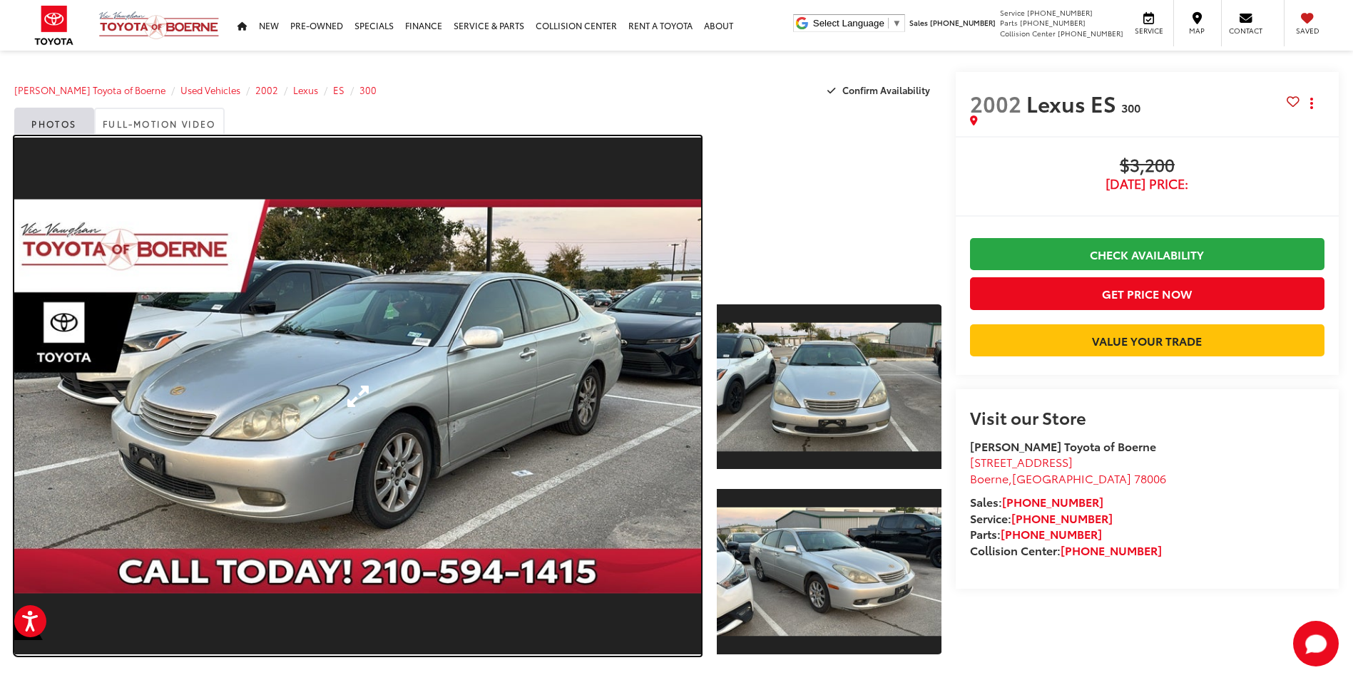
drag, startPoint x: 523, startPoint y: 399, endPoint x: 538, endPoint y: 394, distance: 16.0
click at [524, 399] on link "Expand Photo 0" at bounding box center [357, 396] width 687 height 520
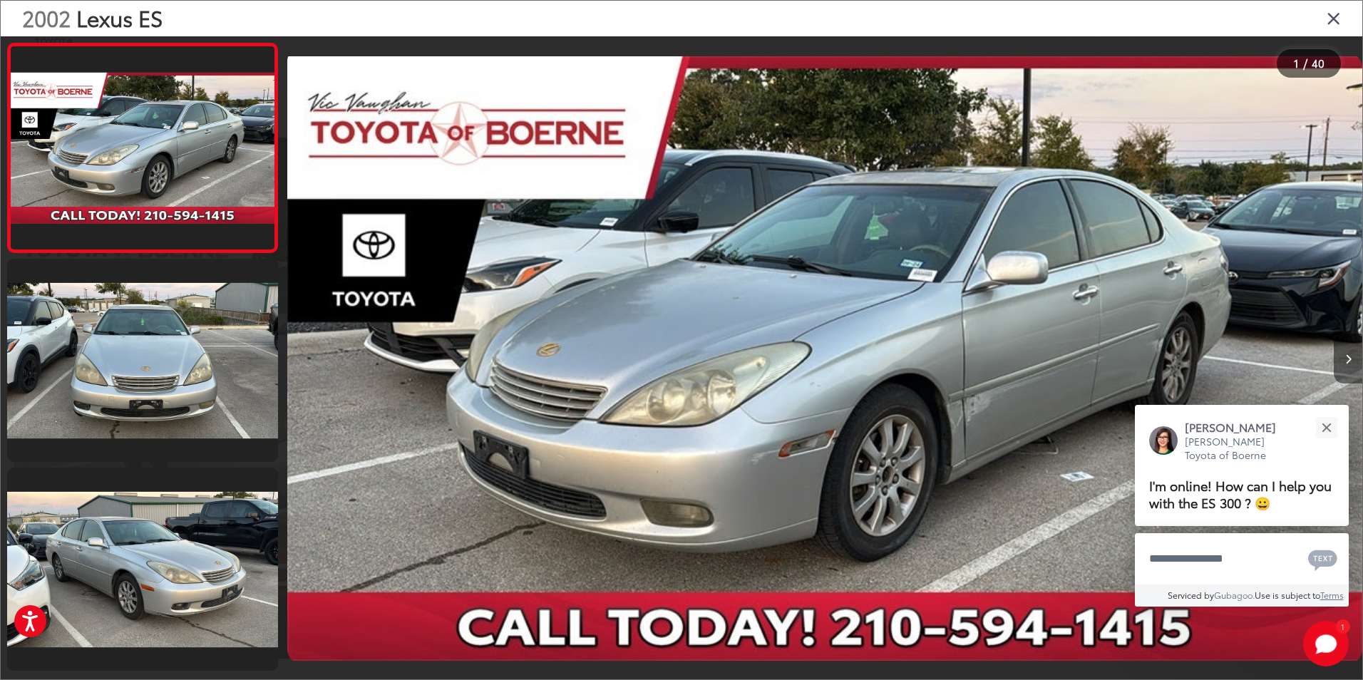
click at [1348, 349] on button "Next image" at bounding box center [1348, 359] width 29 height 50
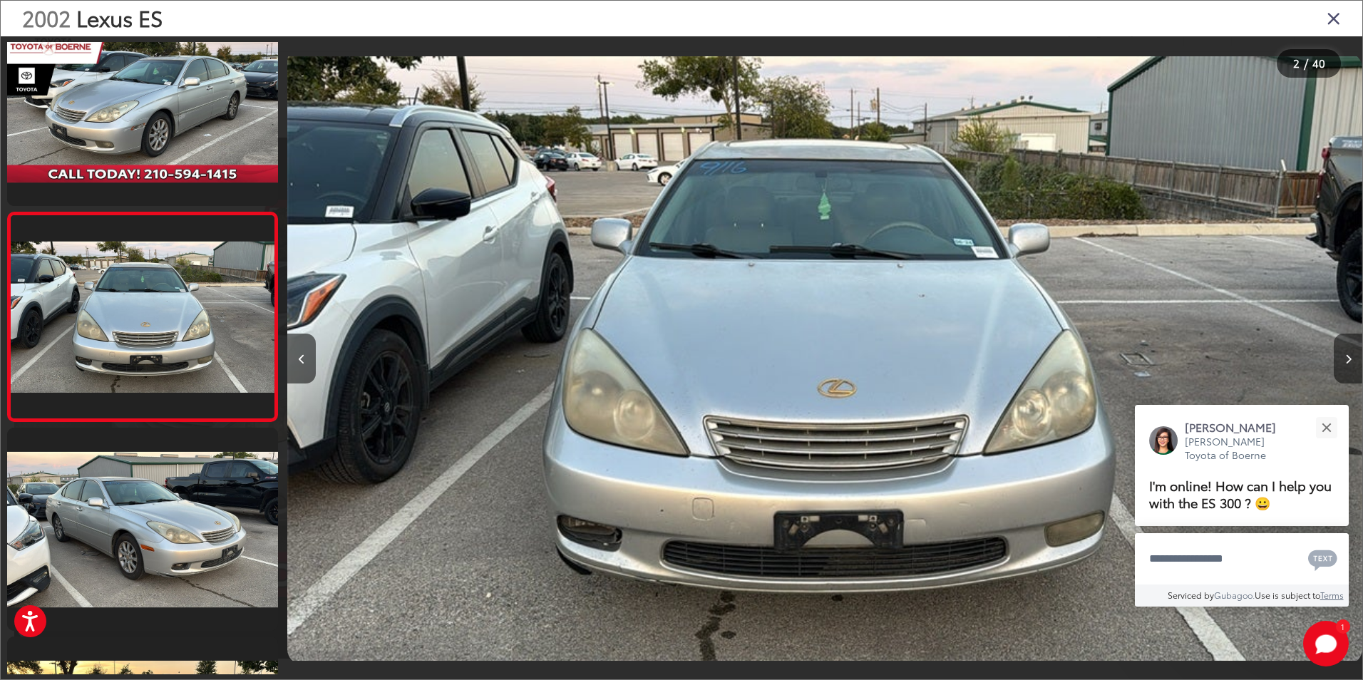
click at [1343, 349] on button "Next image" at bounding box center [1348, 359] width 29 height 50
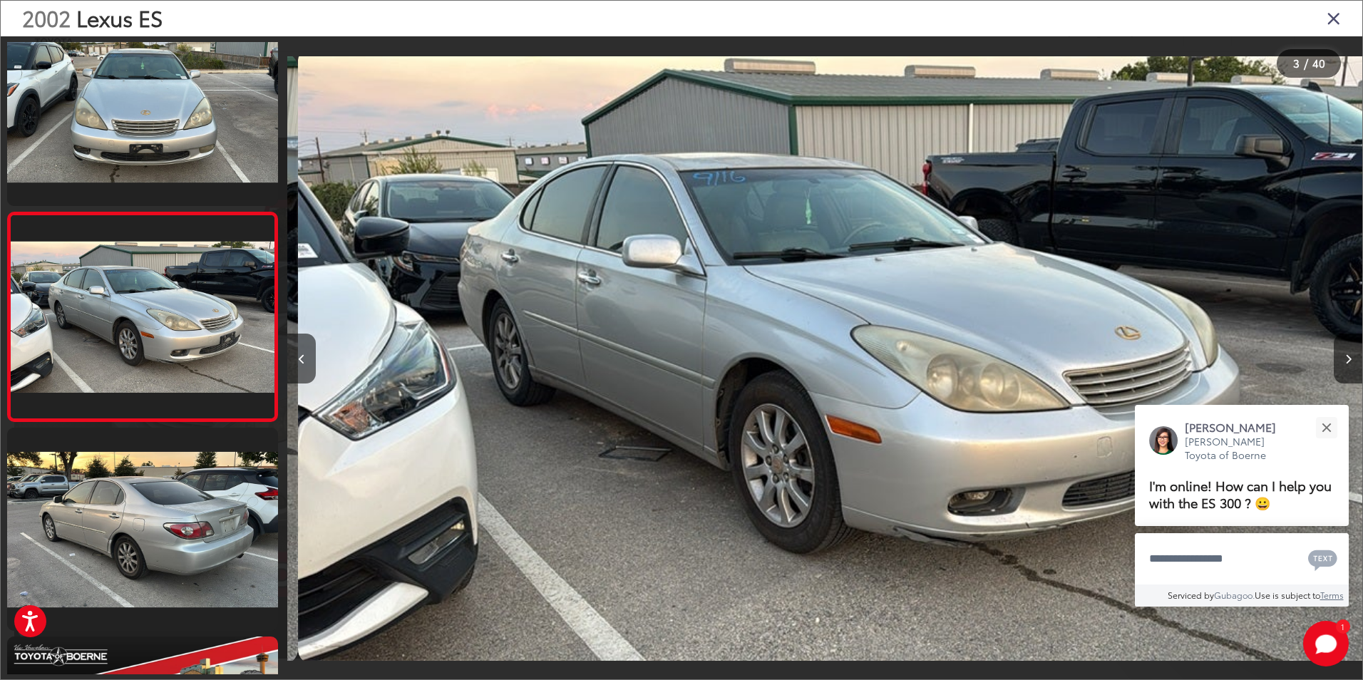
scroll to position [0, 2150]
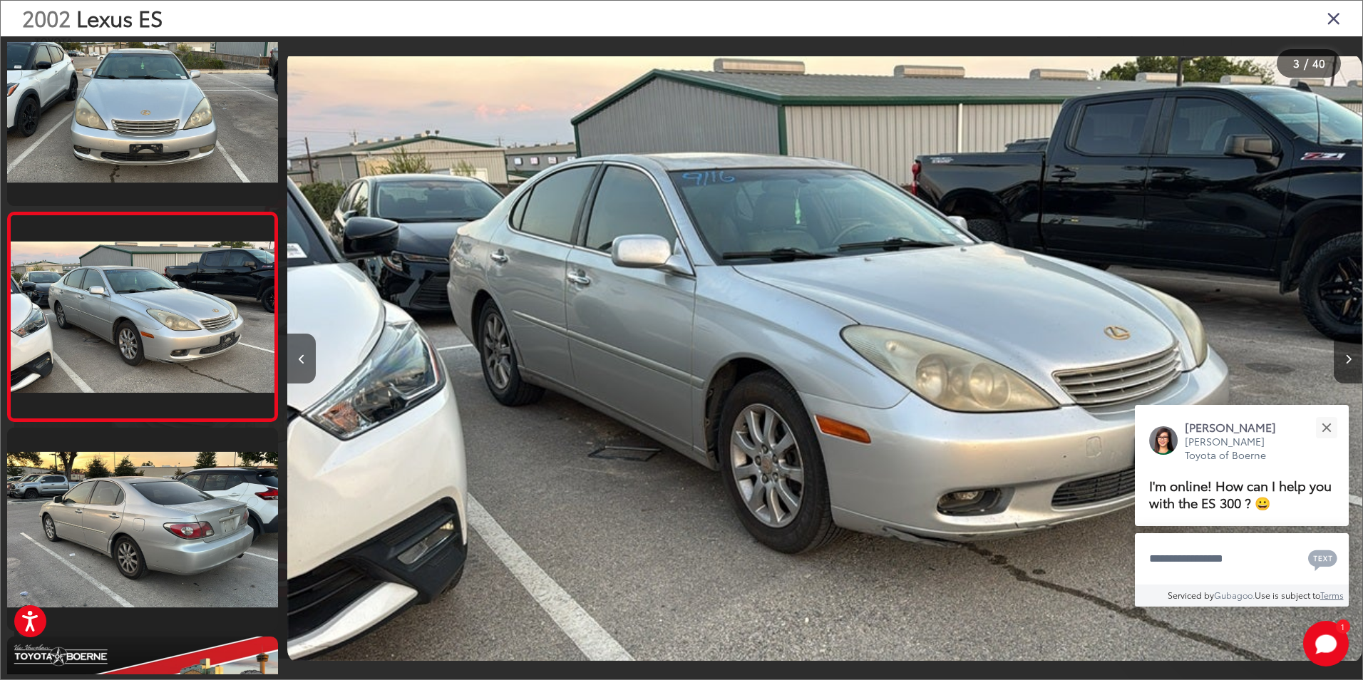
click at [1326, 347] on div at bounding box center [1228, 358] width 269 height 645
click at [1352, 355] on html "Press Alt+1 for screen-reader mode, Alt+0 to cancel Accessibility Screen-Reader…" at bounding box center [681, 340] width 1363 height 680
click at [1338, 356] on button "Next image" at bounding box center [1348, 359] width 29 height 50
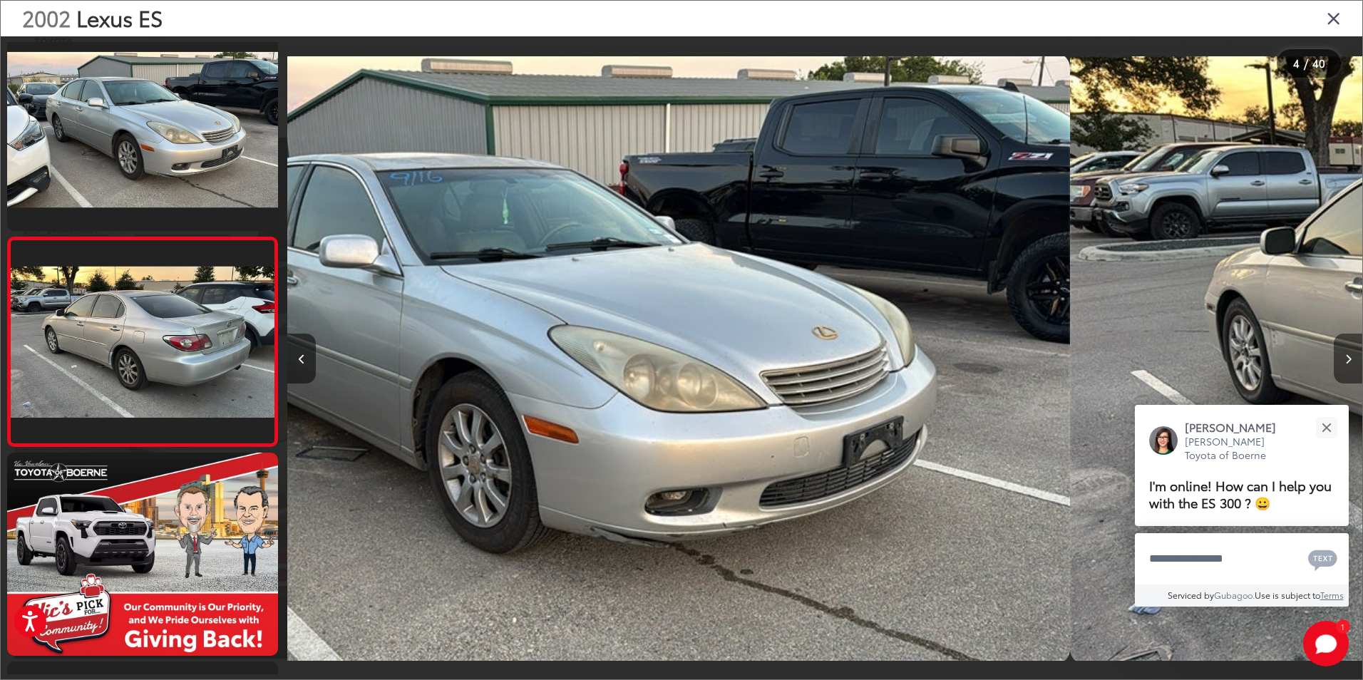
scroll to position [458, 0]
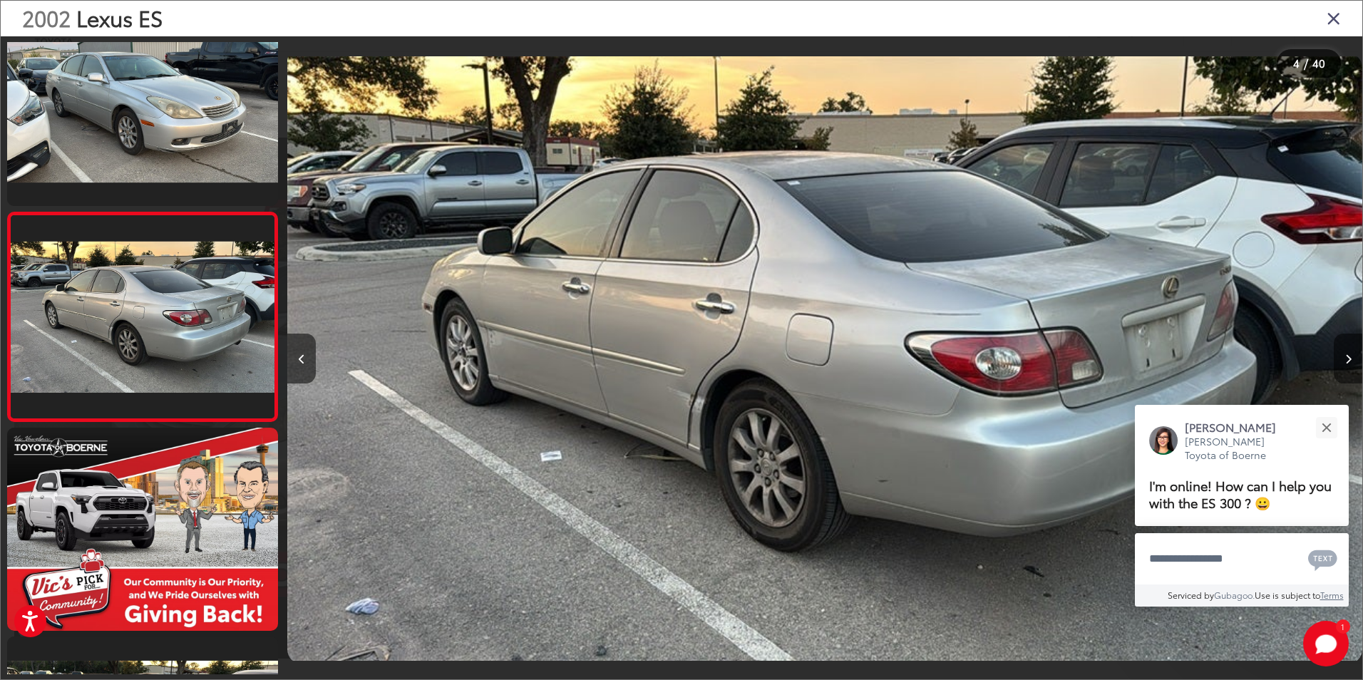
click at [1338, 356] on button "Next image" at bounding box center [1348, 359] width 29 height 50
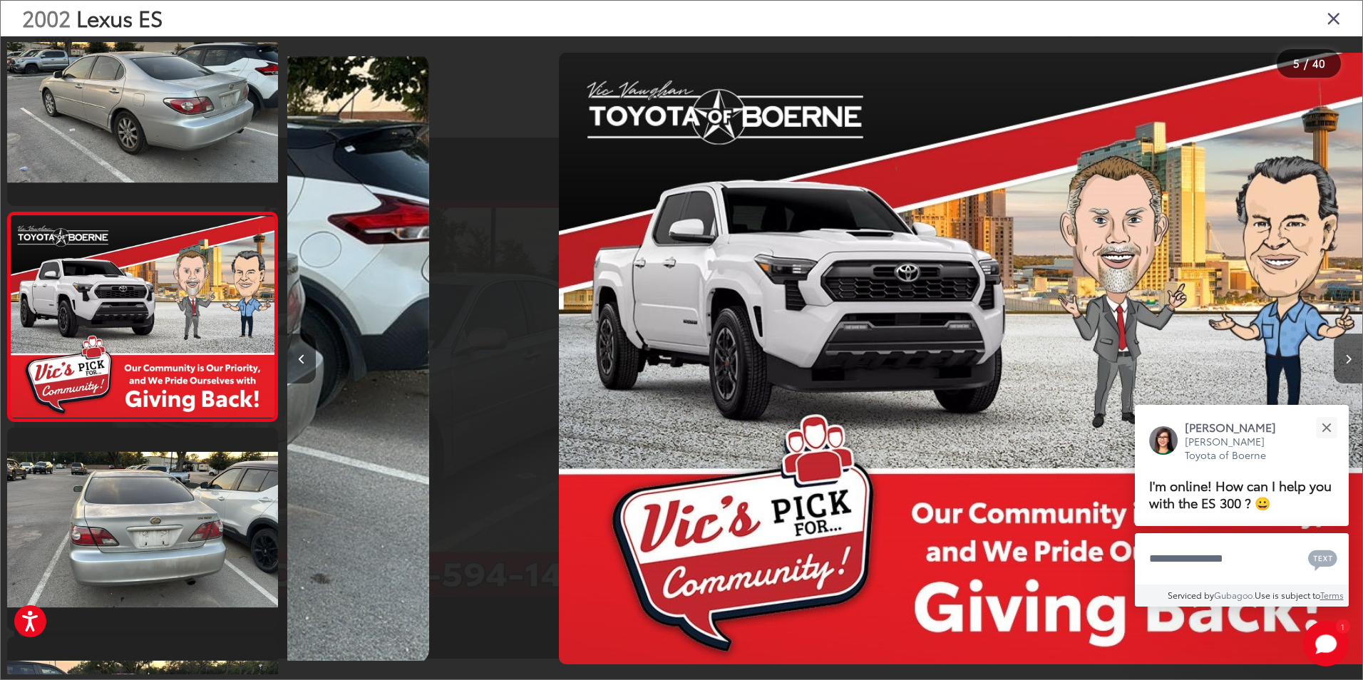
scroll to position [0, 4301]
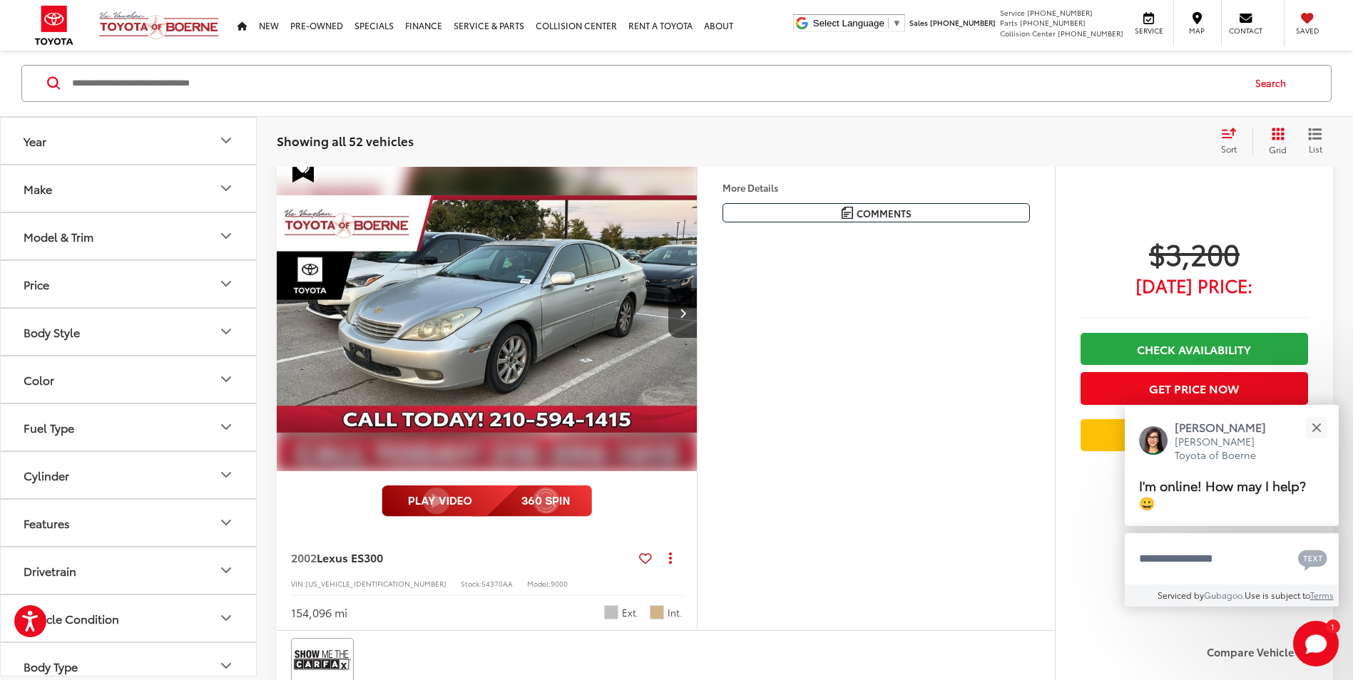
scroll to position [62, 0]
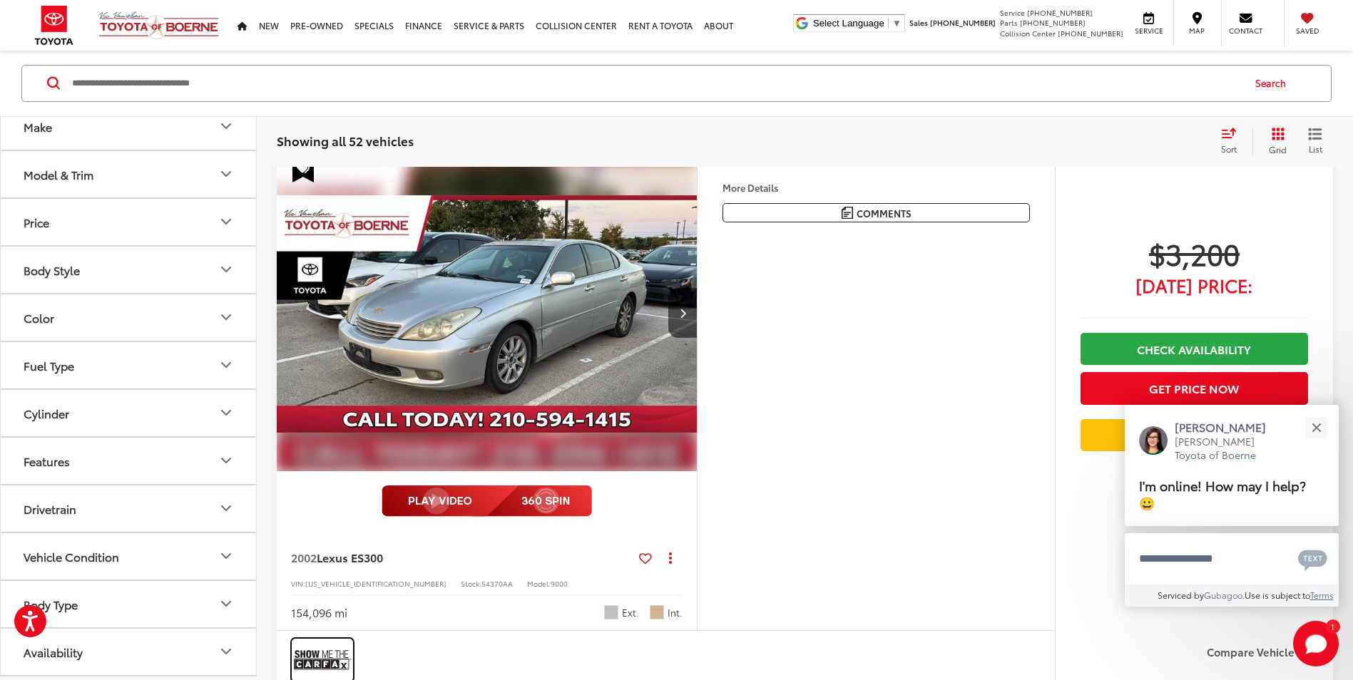
click at [309, 662] on img at bounding box center [322, 660] width 57 height 38
click at [677, 313] on button "Next image" at bounding box center [682, 313] width 29 height 50
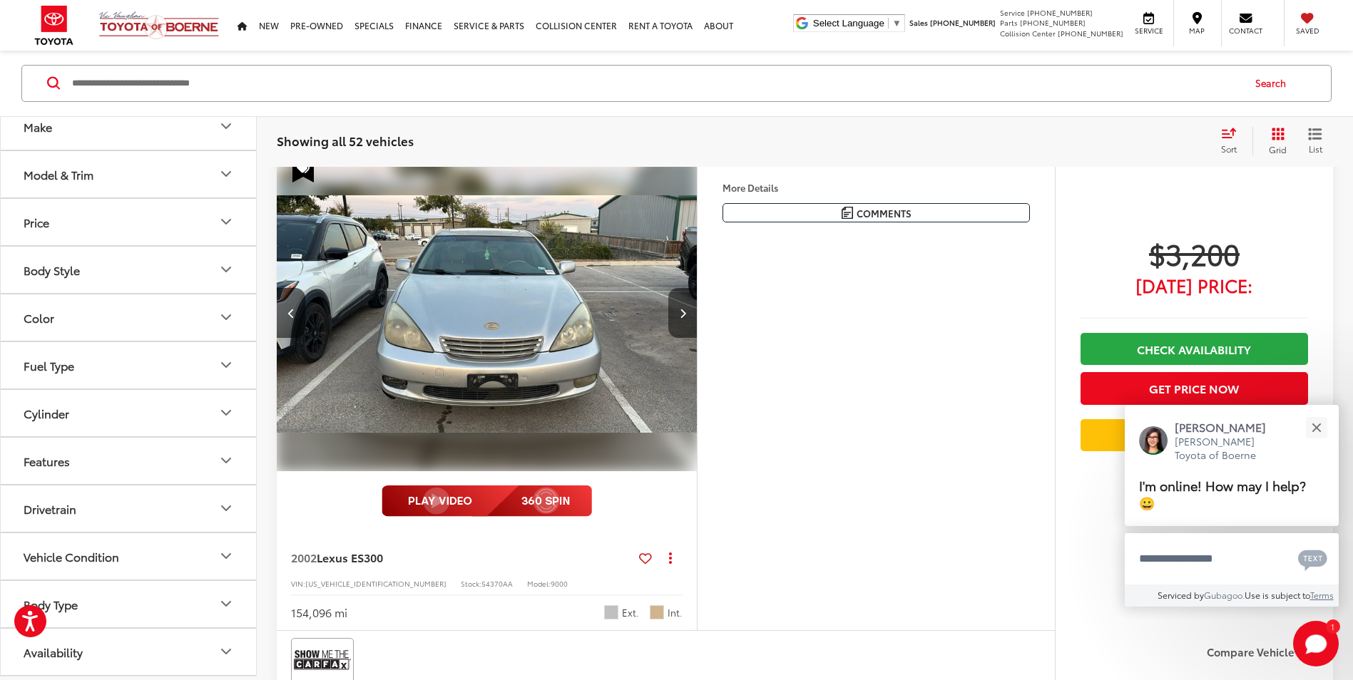
click at [674, 317] on button "Next image" at bounding box center [682, 313] width 29 height 50
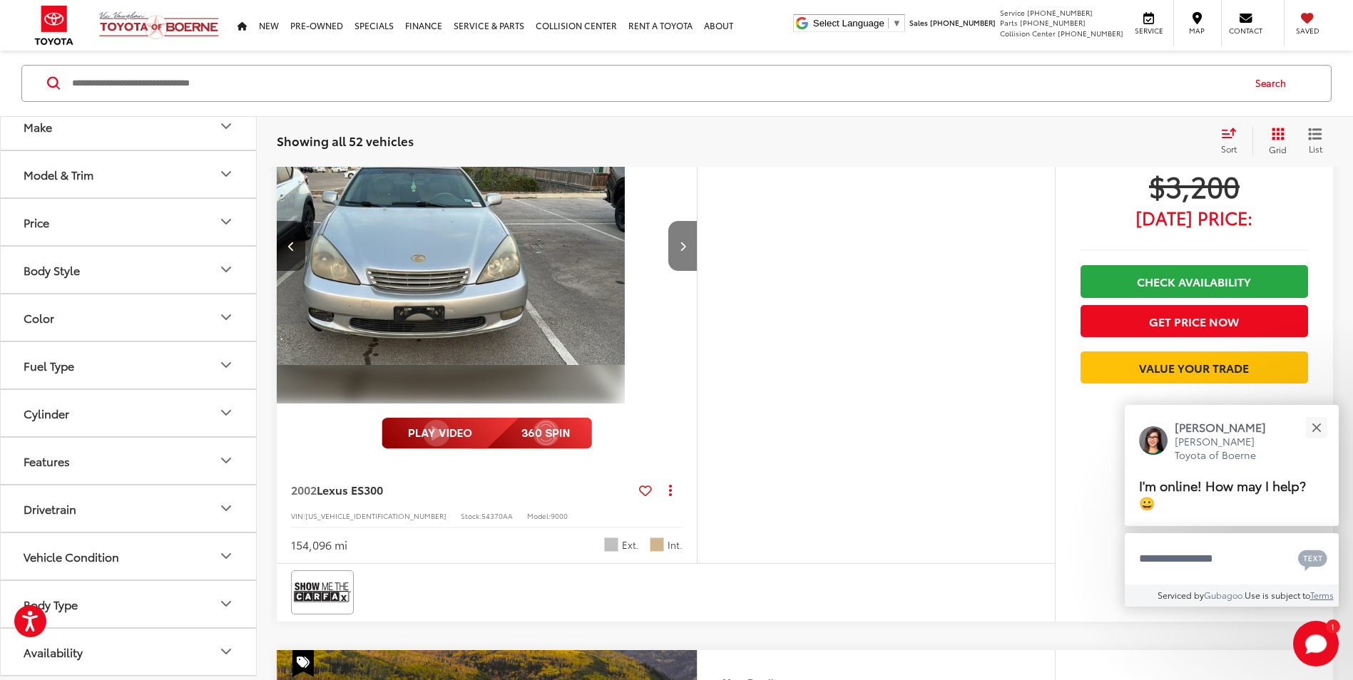
scroll to position [3932, 0]
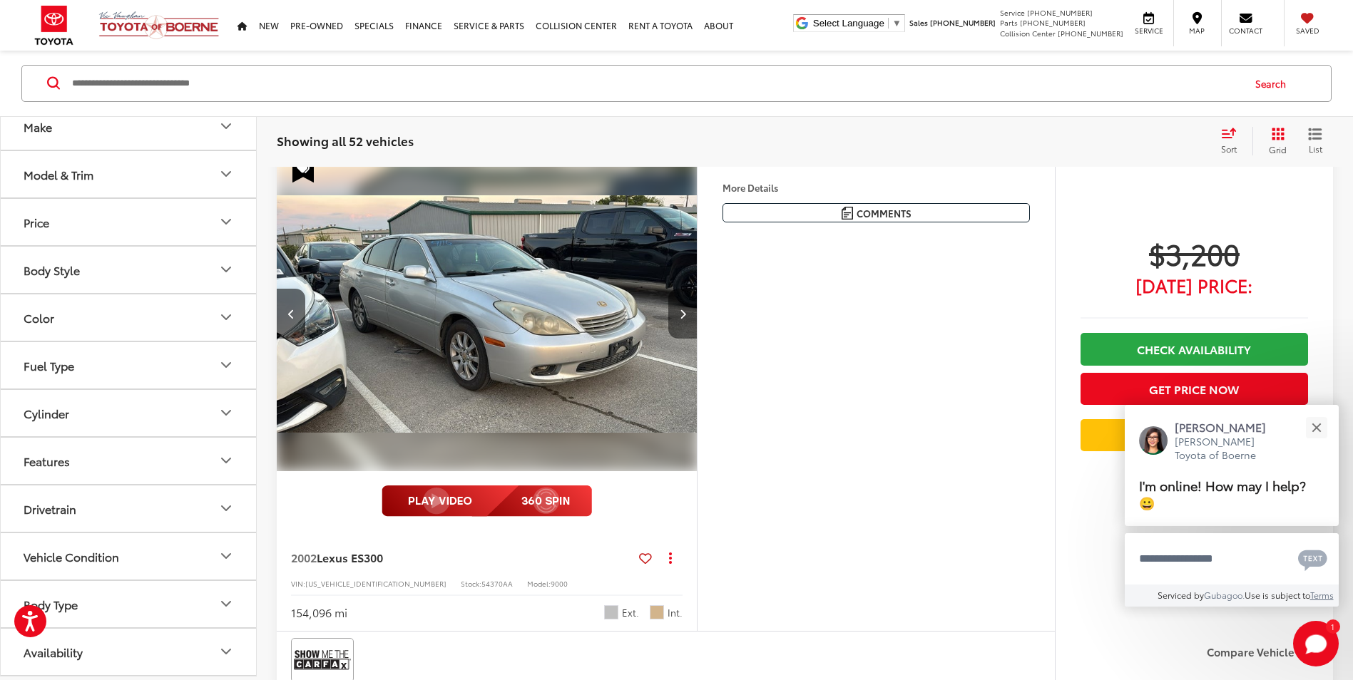
click at [678, 329] on button "Next image" at bounding box center [682, 314] width 29 height 50
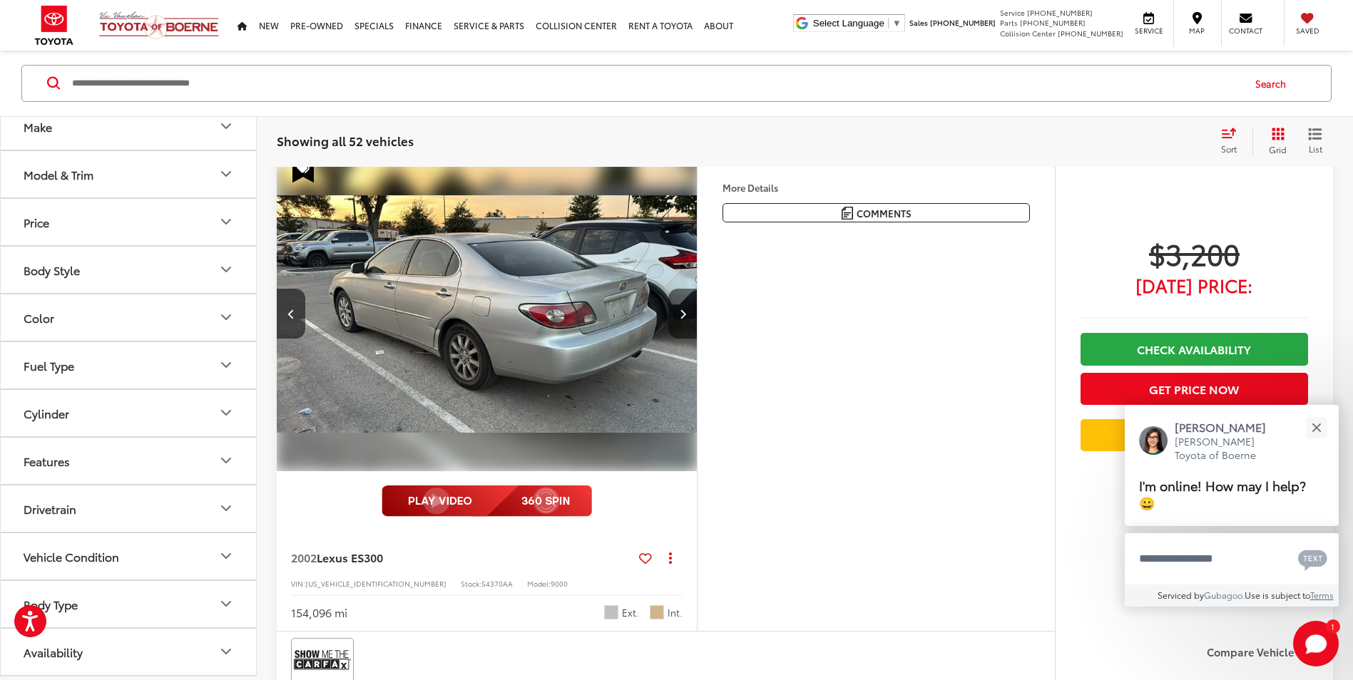
click at [679, 329] on button "Next image" at bounding box center [682, 314] width 29 height 50
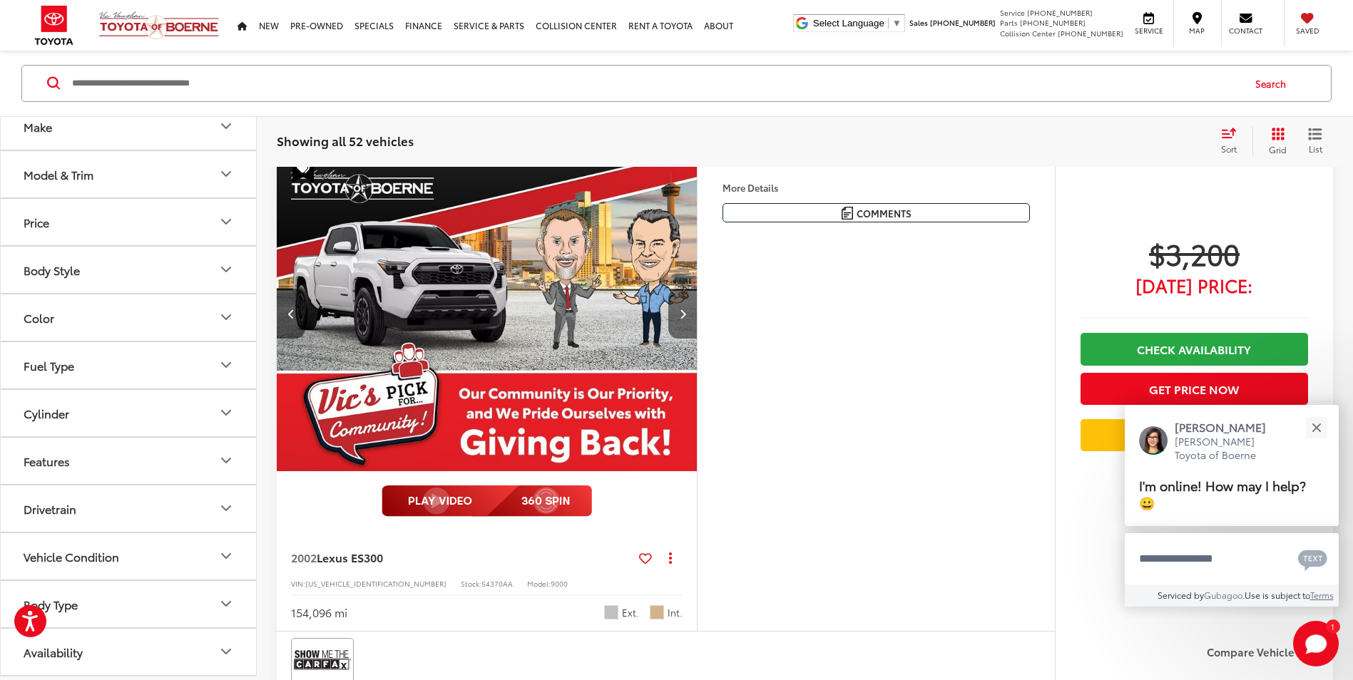
click at [679, 329] on button "Next image" at bounding box center [682, 314] width 29 height 50
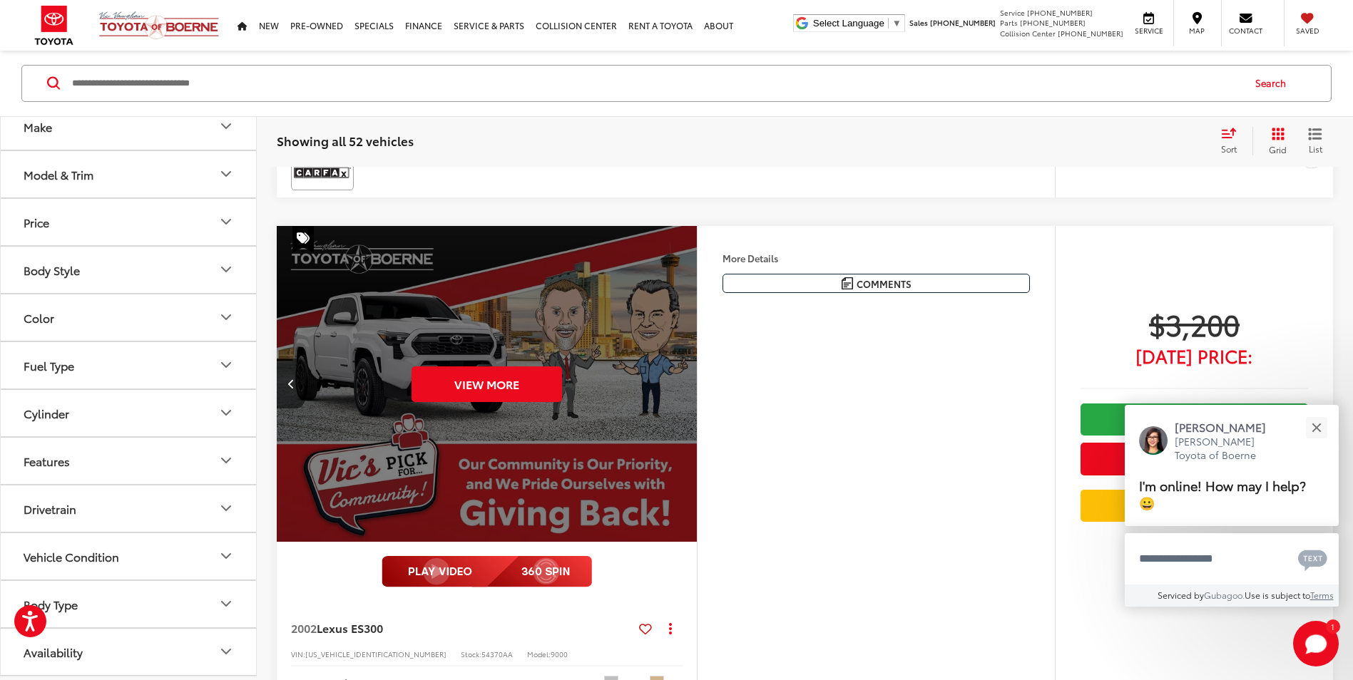
scroll to position [3929, 0]
click at [1299, 424] on div "Jessica Vic Vaughan Toyota of Boerne" at bounding box center [1231, 440] width 185 height 43
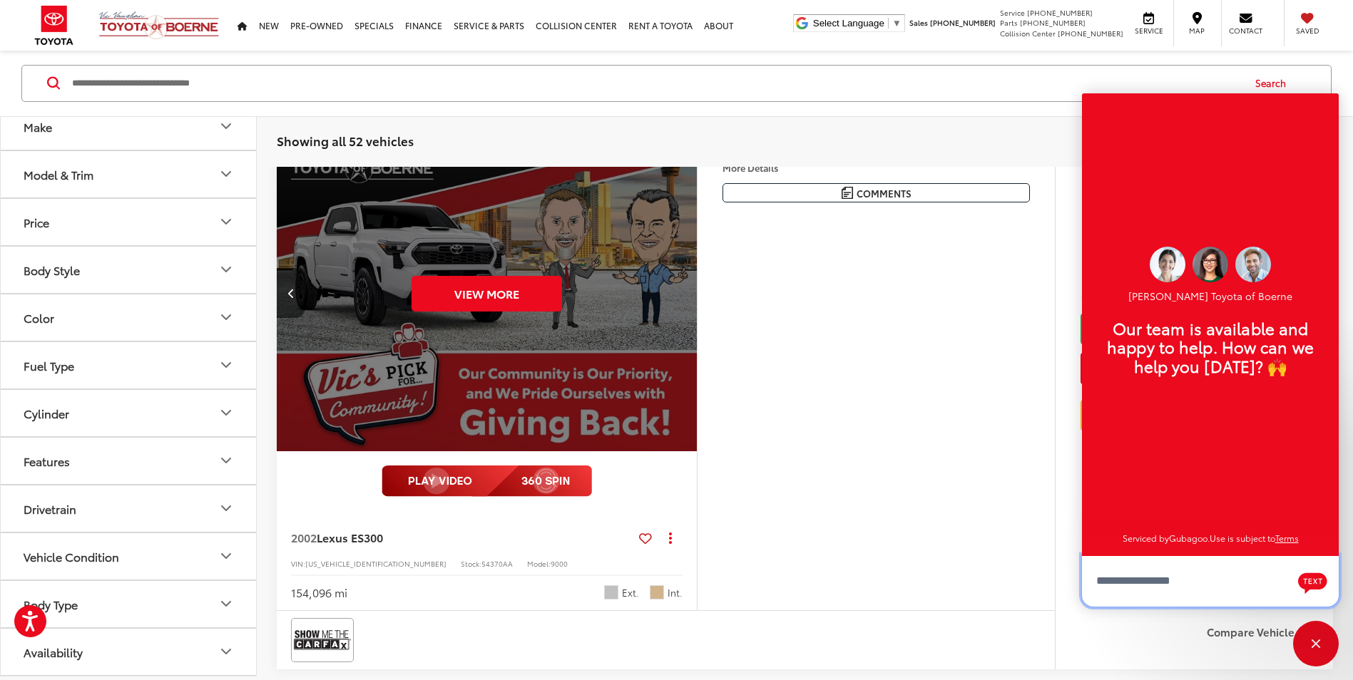
scroll to position [4000, 0]
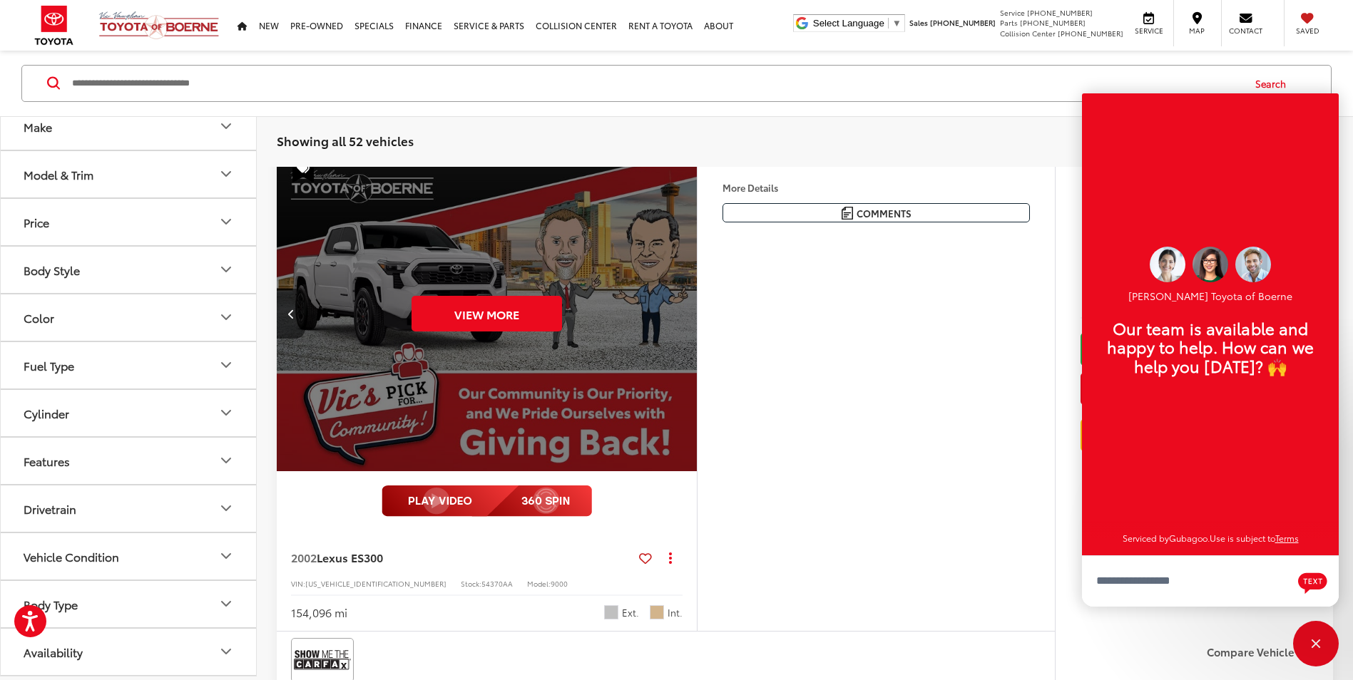
click at [893, 573] on div "More Details Comments Dealer Comments Clean CARFAX. 2002 Lexus ES 300 Millenniu…" at bounding box center [876, 392] width 358 height 475
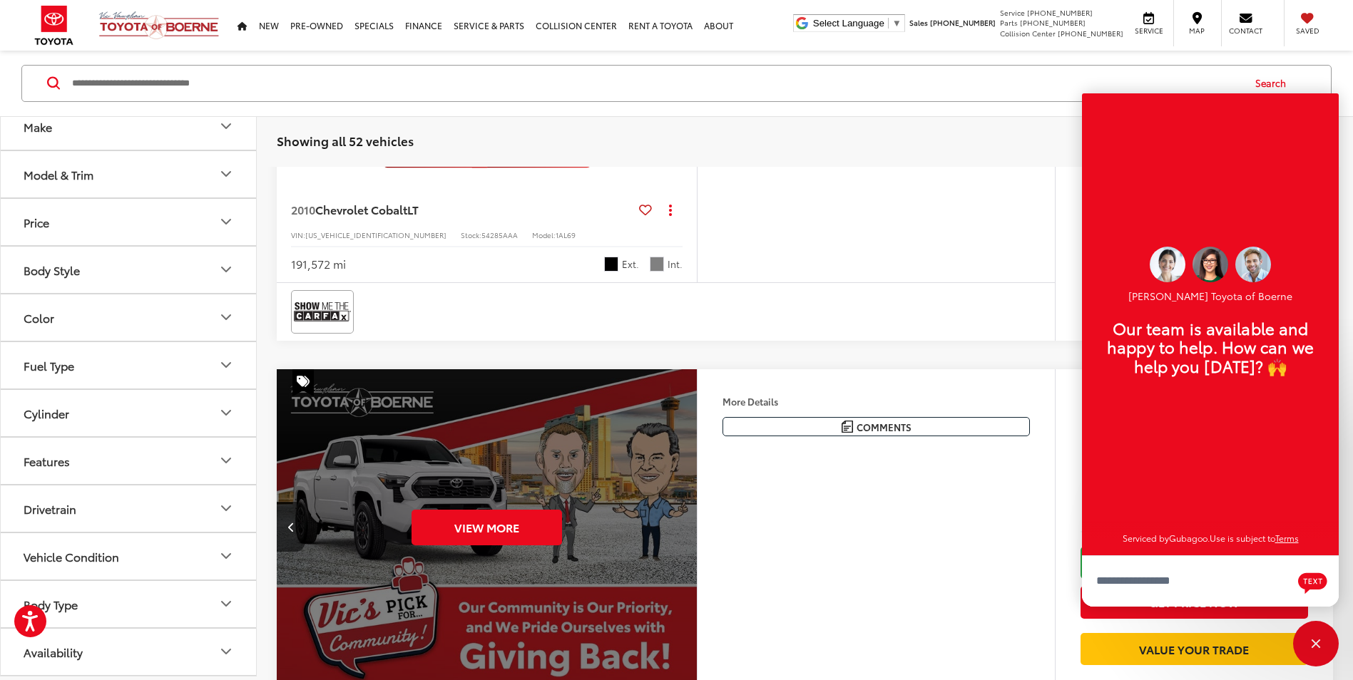
scroll to position [3718, 0]
